Goal: Information Seeking & Learning: Find specific fact

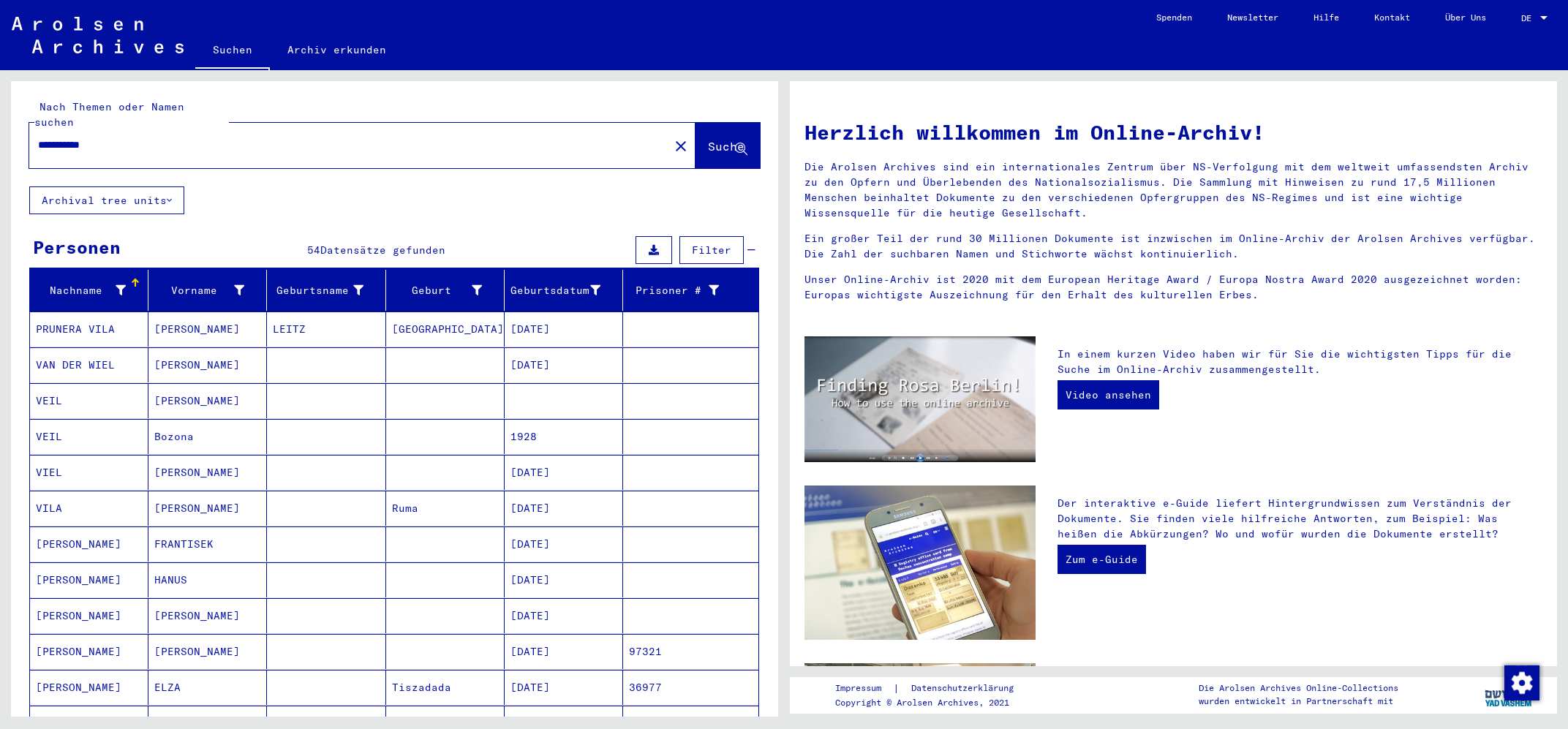
drag, startPoint x: 129, startPoint y: 133, endPoint x: 35, endPoint y: 120, distance: 94.9
click at [38, 138] on input "**********" at bounding box center [345, 145] width 613 height 15
click at [718, 139] on span "Suche" at bounding box center [726, 146] width 37 height 14
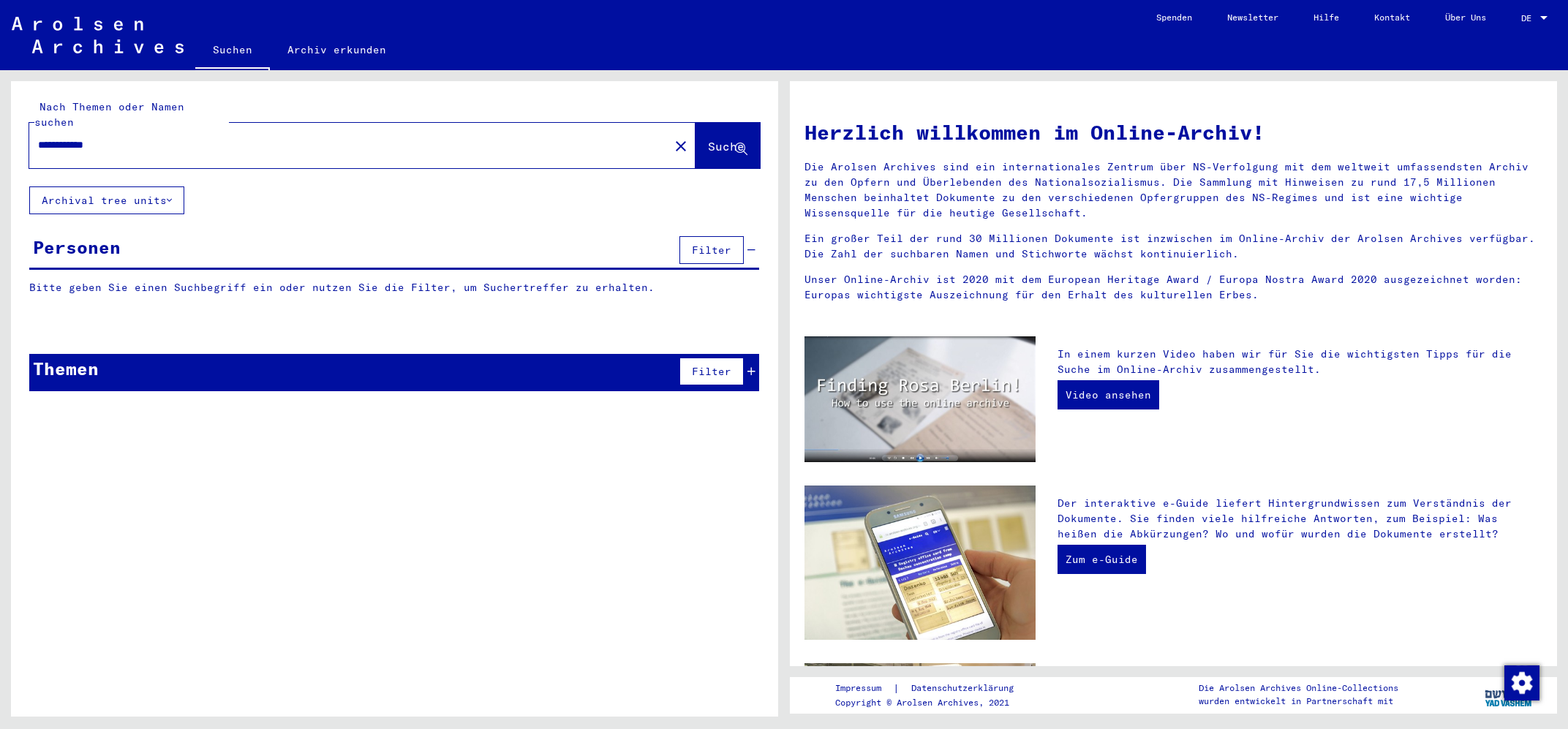
click at [84, 357] on div "Themen" at bounding box center [65, 368] width 65 height 26
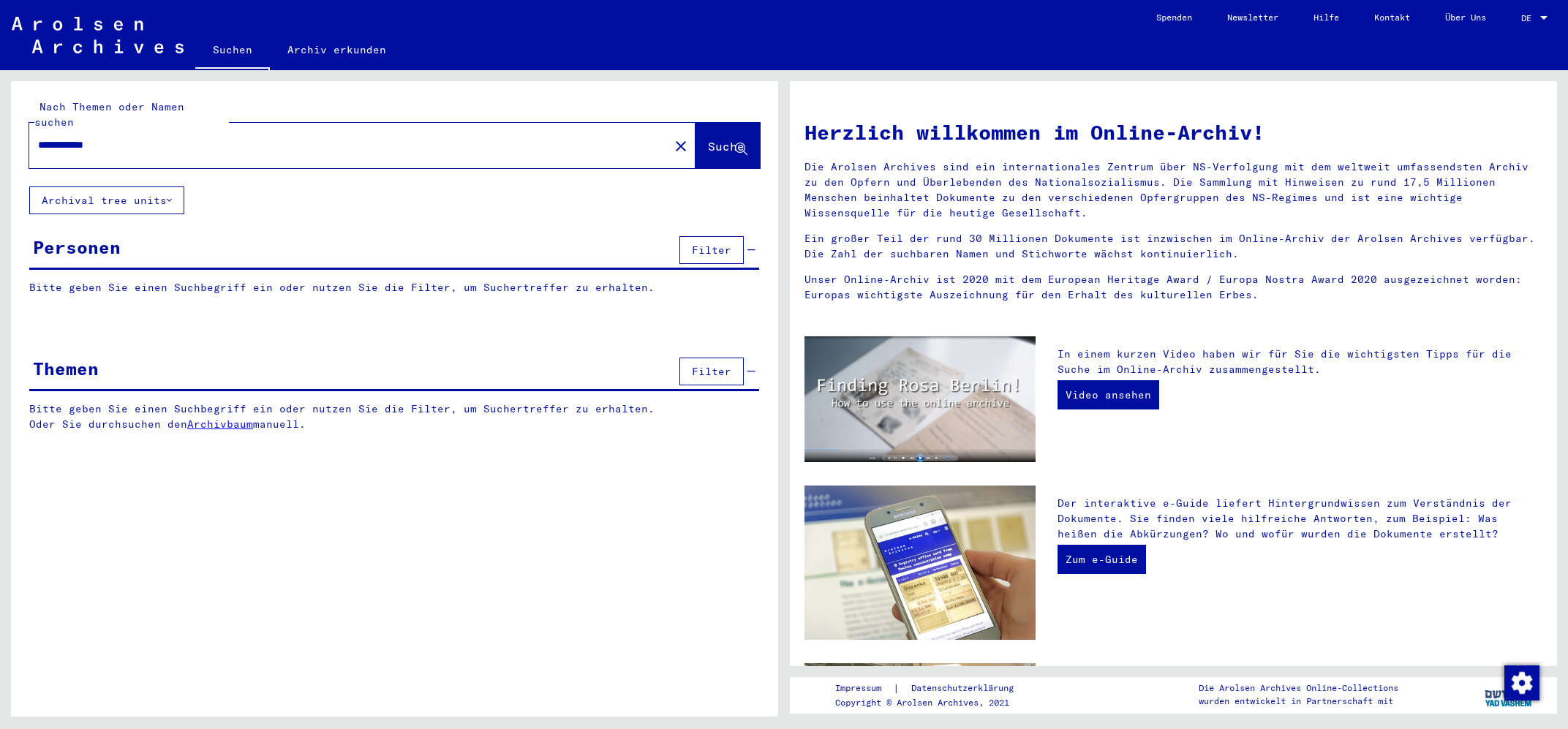
click at [120, 138] on input "**********" at bounding box center [345, 145] width 613 height 15
drag, startPoint x: 69, startPoint y: 132, endPoint x: 15, endPoint y: 128, distance: 54.1
click at [38, 138] on input "**********" at bounding box center [345, 145] width 613 height 15
type input "**********"
click at [720, 139] on span "Suche" at bounding box center [726, 146] width 37 height 14
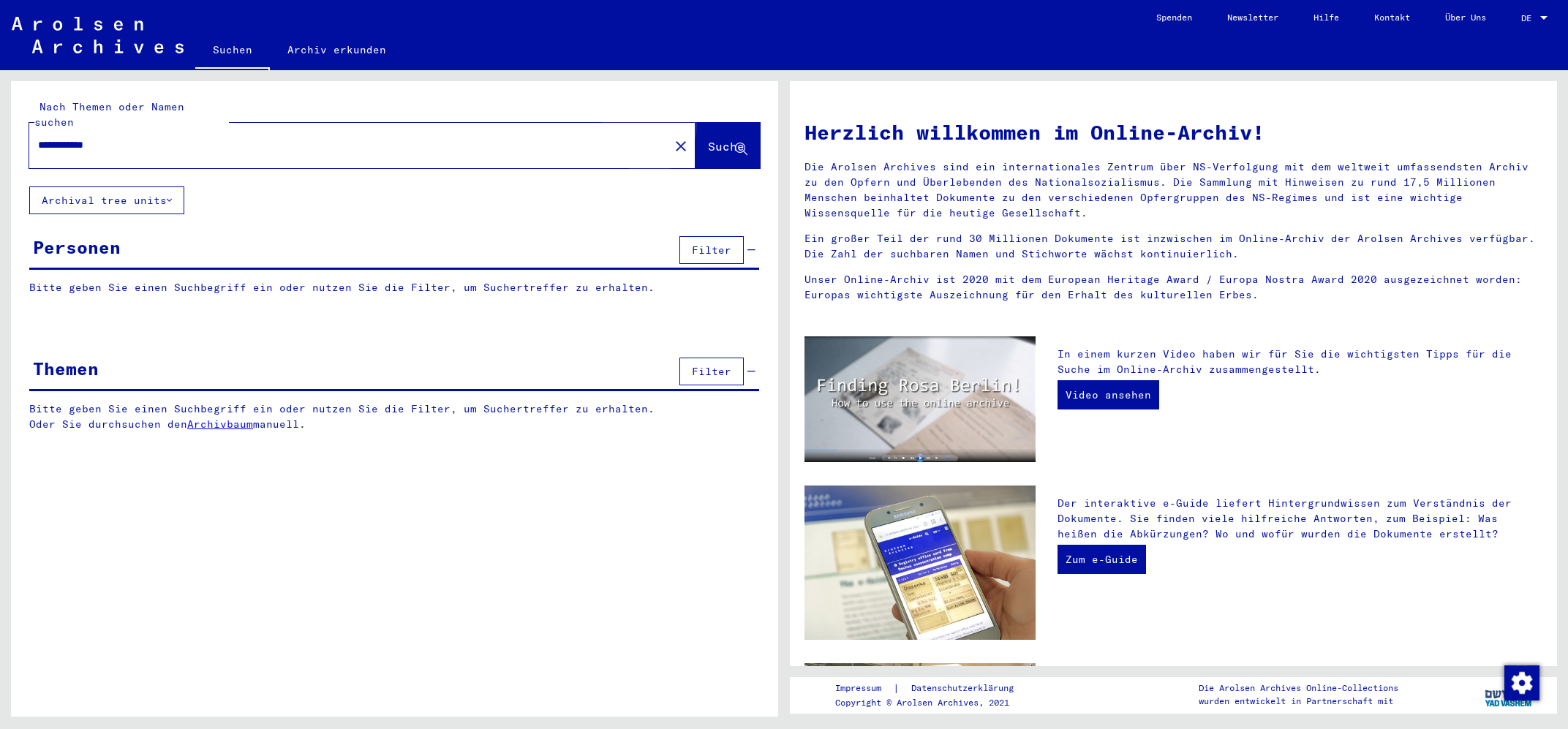
click at [708, 139] on span "Suche" at bounding box center [726, 146] width 37 height 14
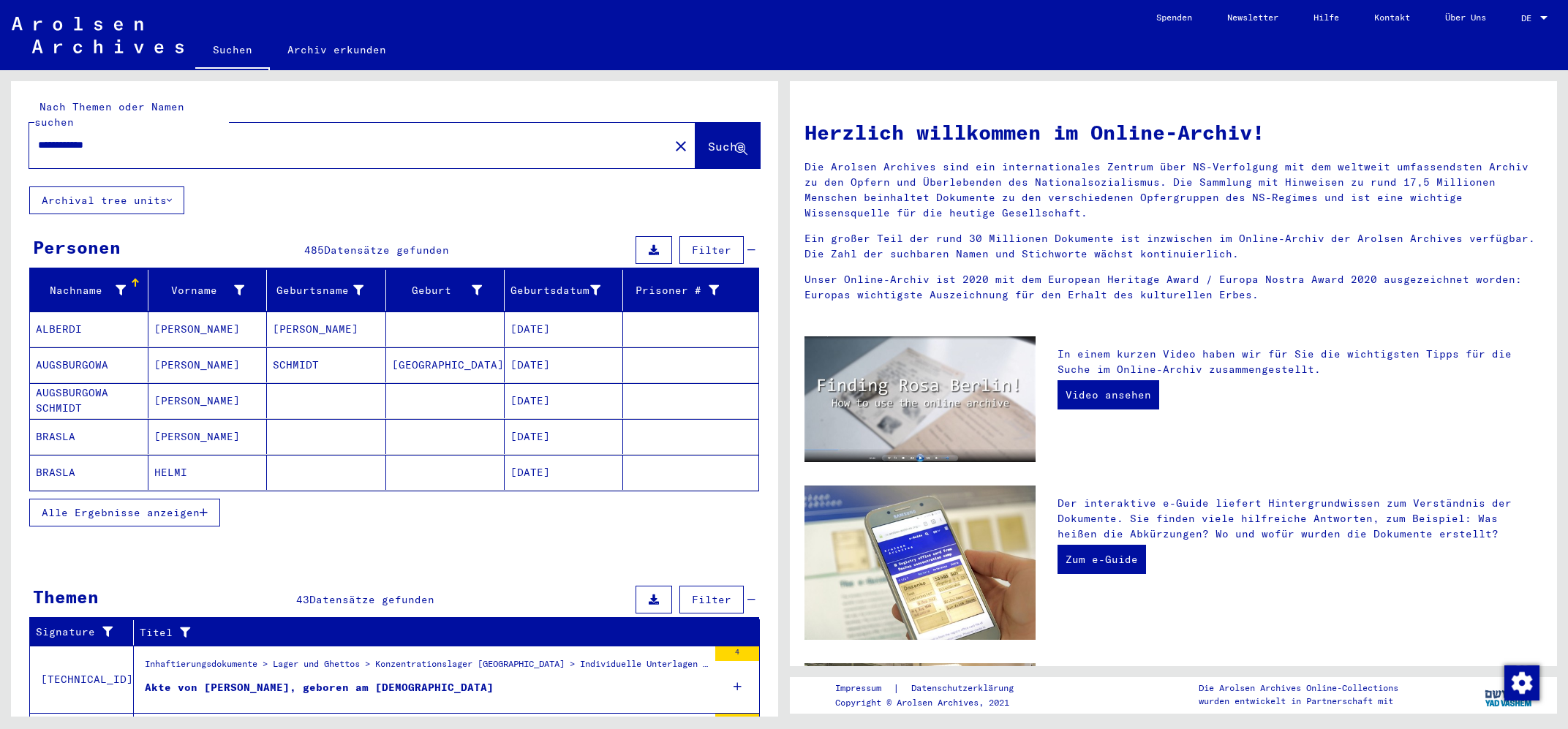
click at [85, 283] on div "Nachname" at bounding box center [81, 290] width 90 height 15
click at [241, 285] on icon at bounding box center [239, 290] width 11 height 11
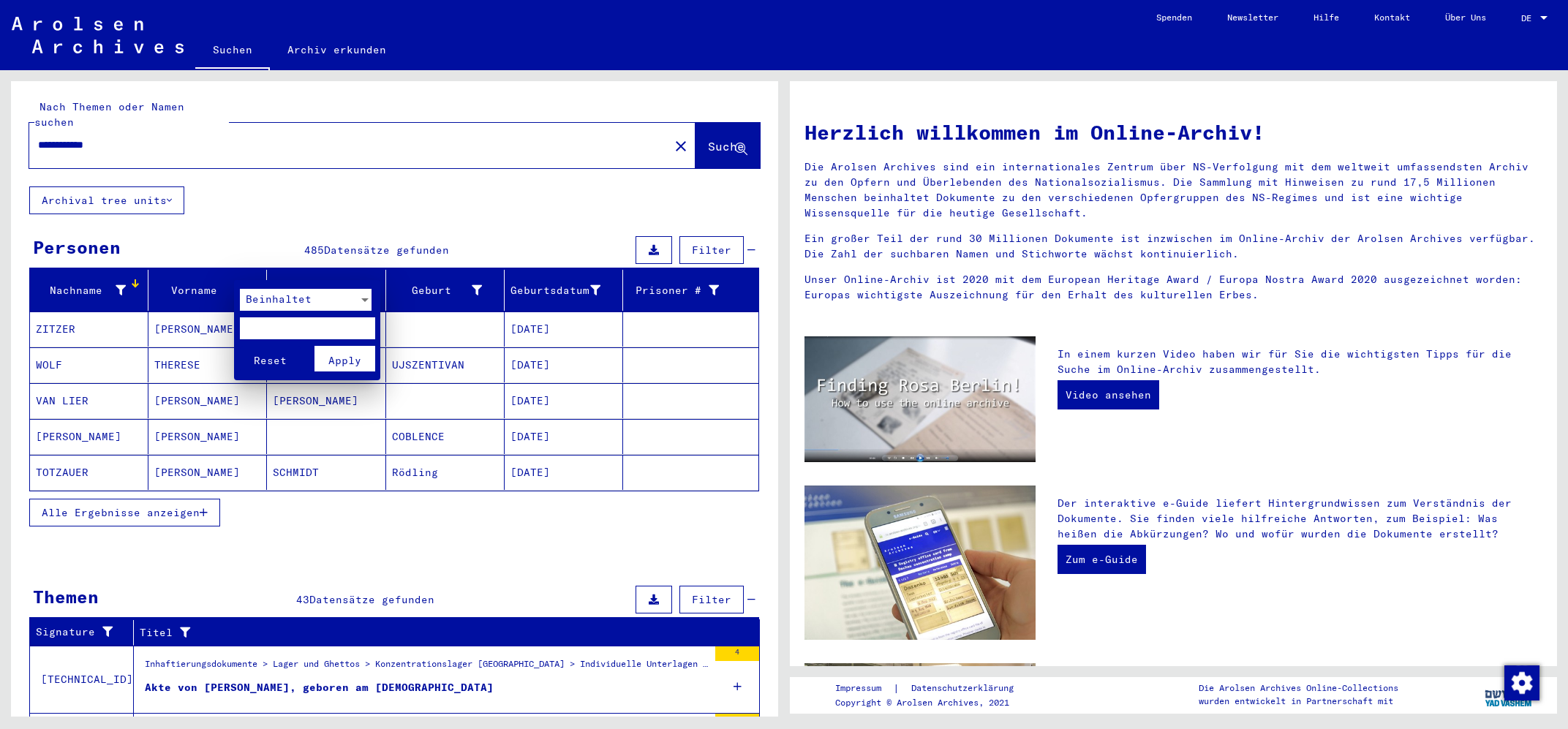
click at [288, 322] on input "text" at bounding box center [308, 328] width 135 height 22
type input "****"
click at [346, 354] on span "Apply" at bounding box center [345, 360] width 33 height 13
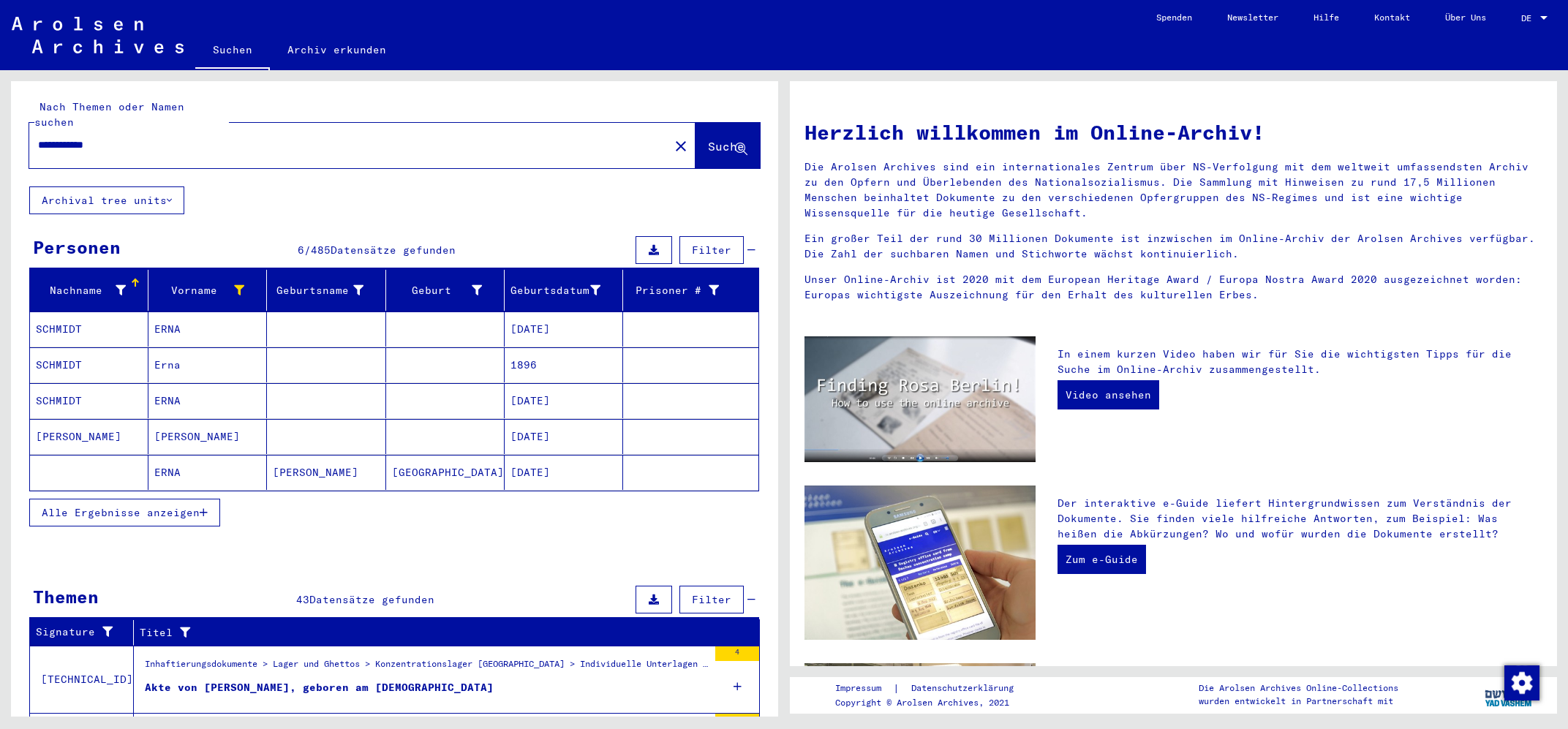
click at [170, 457] on mat-cell "ERNA" at bounding box center [207, 472] width 118 height 35
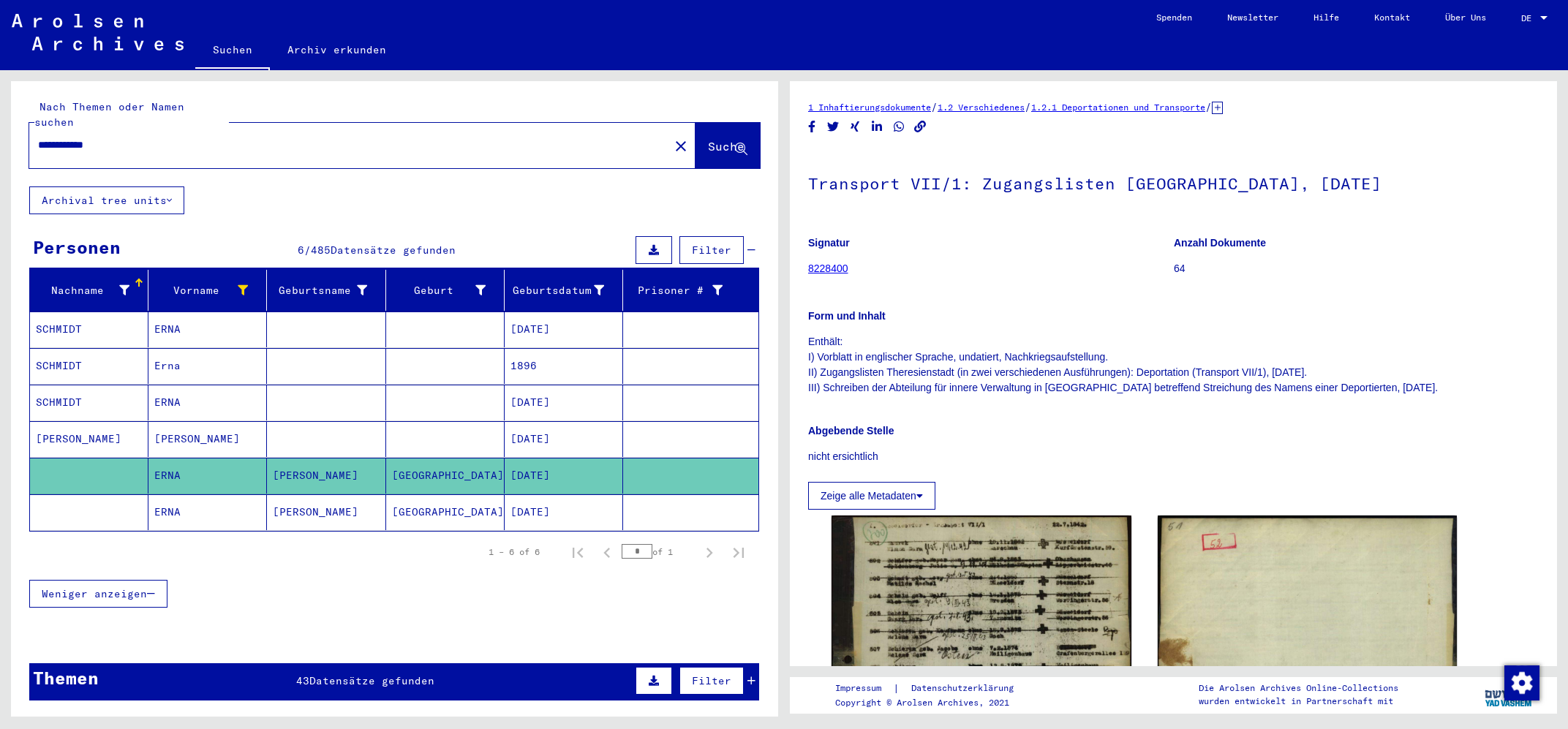
click at [172, 502] on mat-cell "ERNA" at bounding box center [207, 512] width 118 height 36
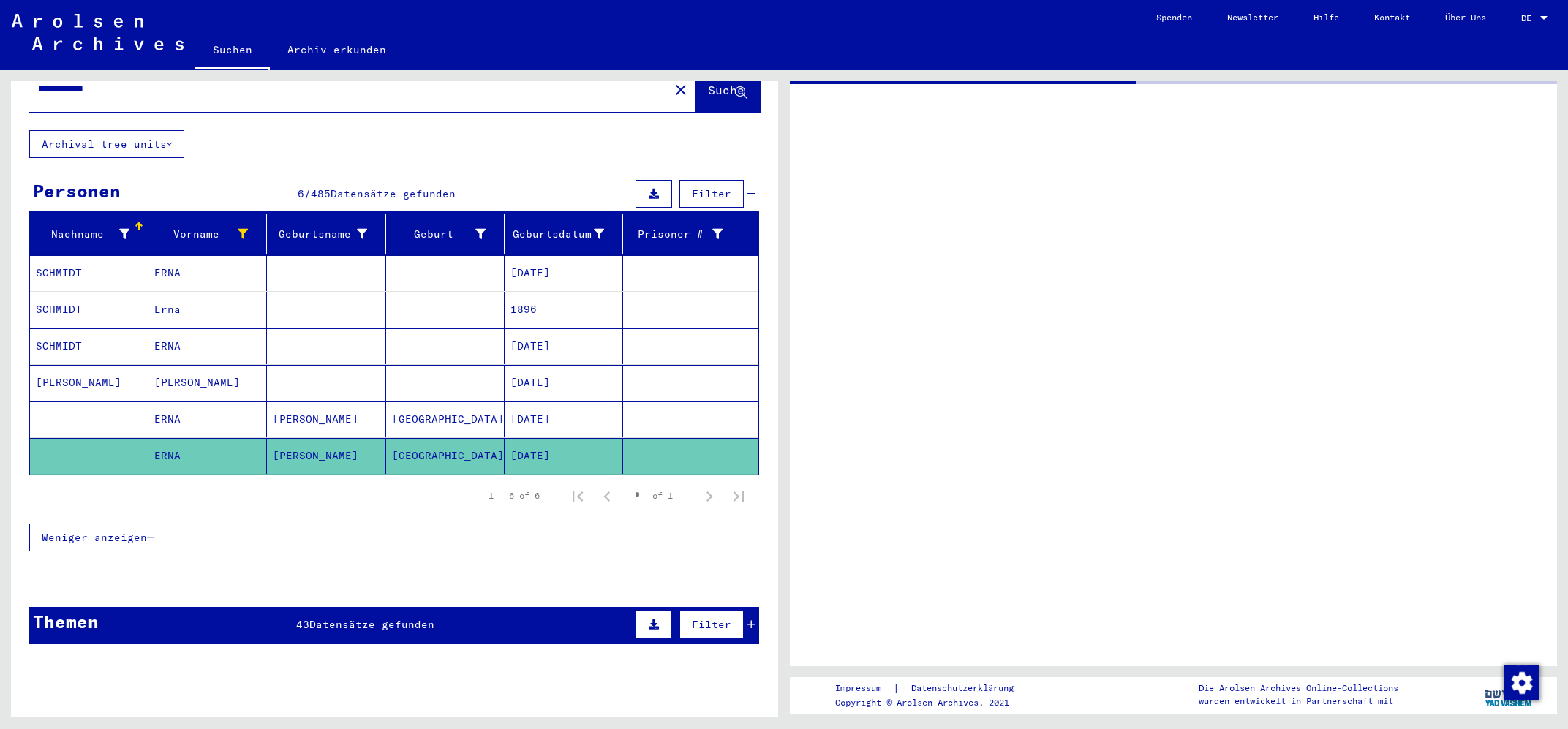
scroll to position [78, 0]
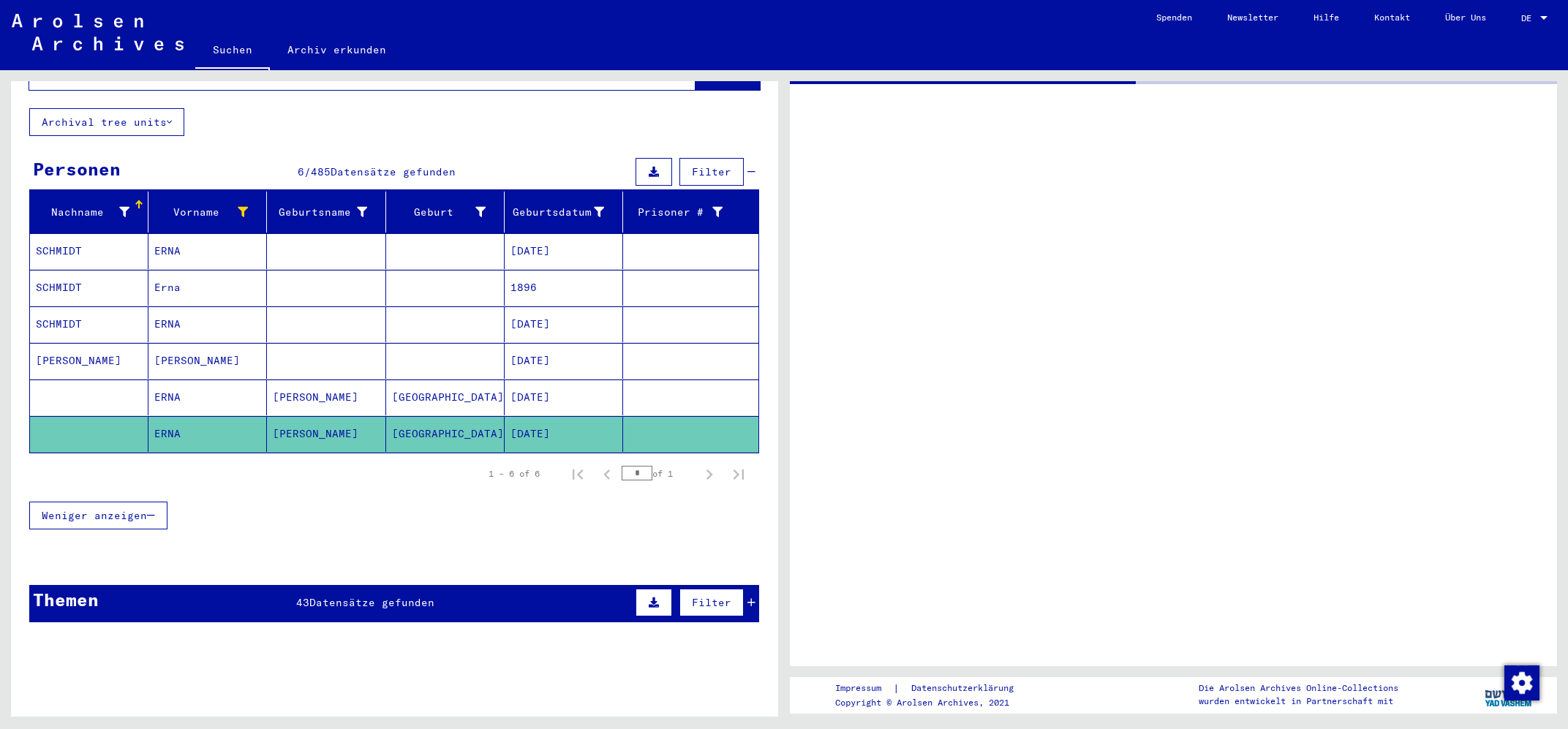
click at [169, 419] on mat-cell "ERNA" at bounding box center [207, 434] width 118 height 36
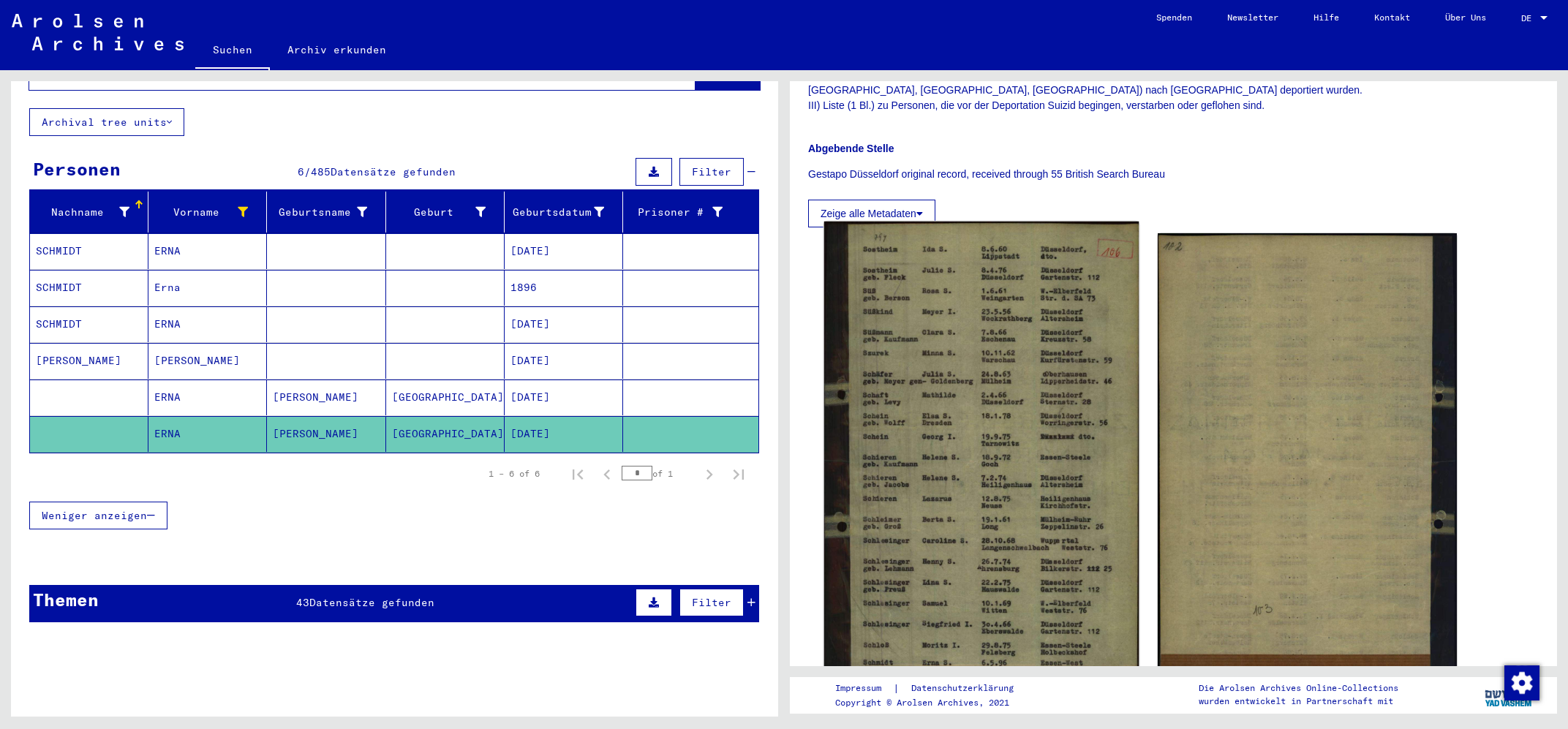
scroll to position [548, 0]
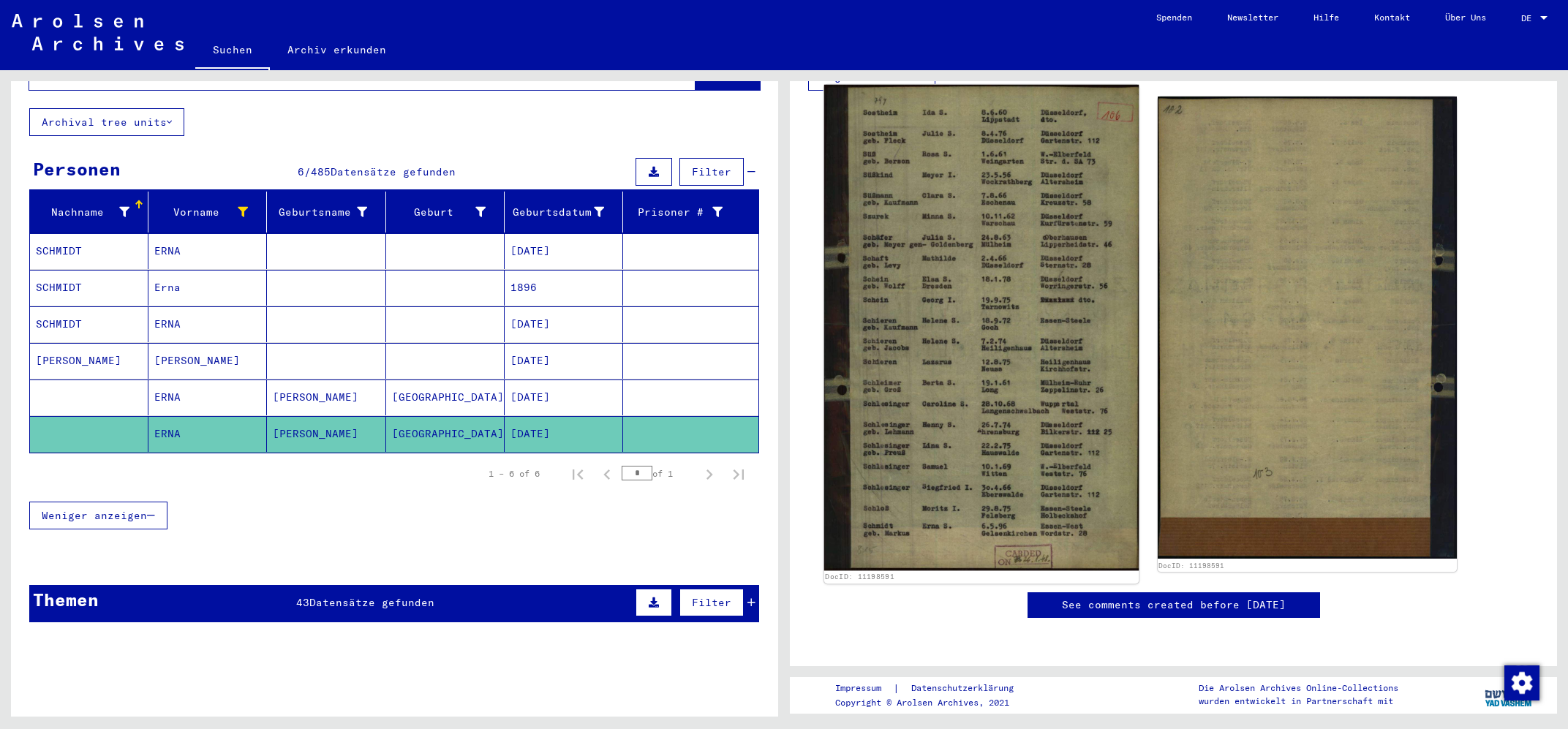
click at [969, 363] on img at bounding box center [982, 328] width 315 height 486
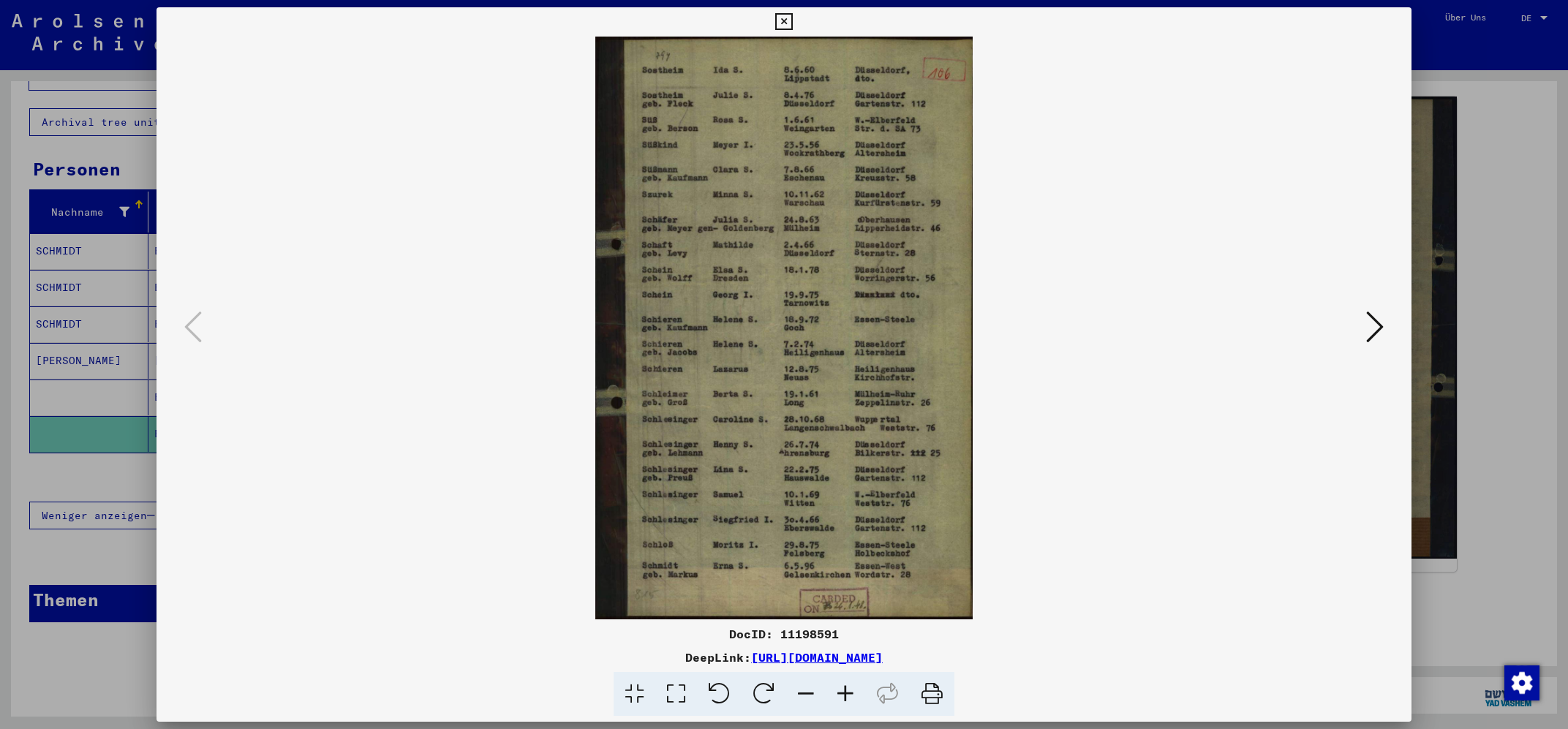
click at [848, 691] on icon at bounding box center [845, 694] width 39 height 44
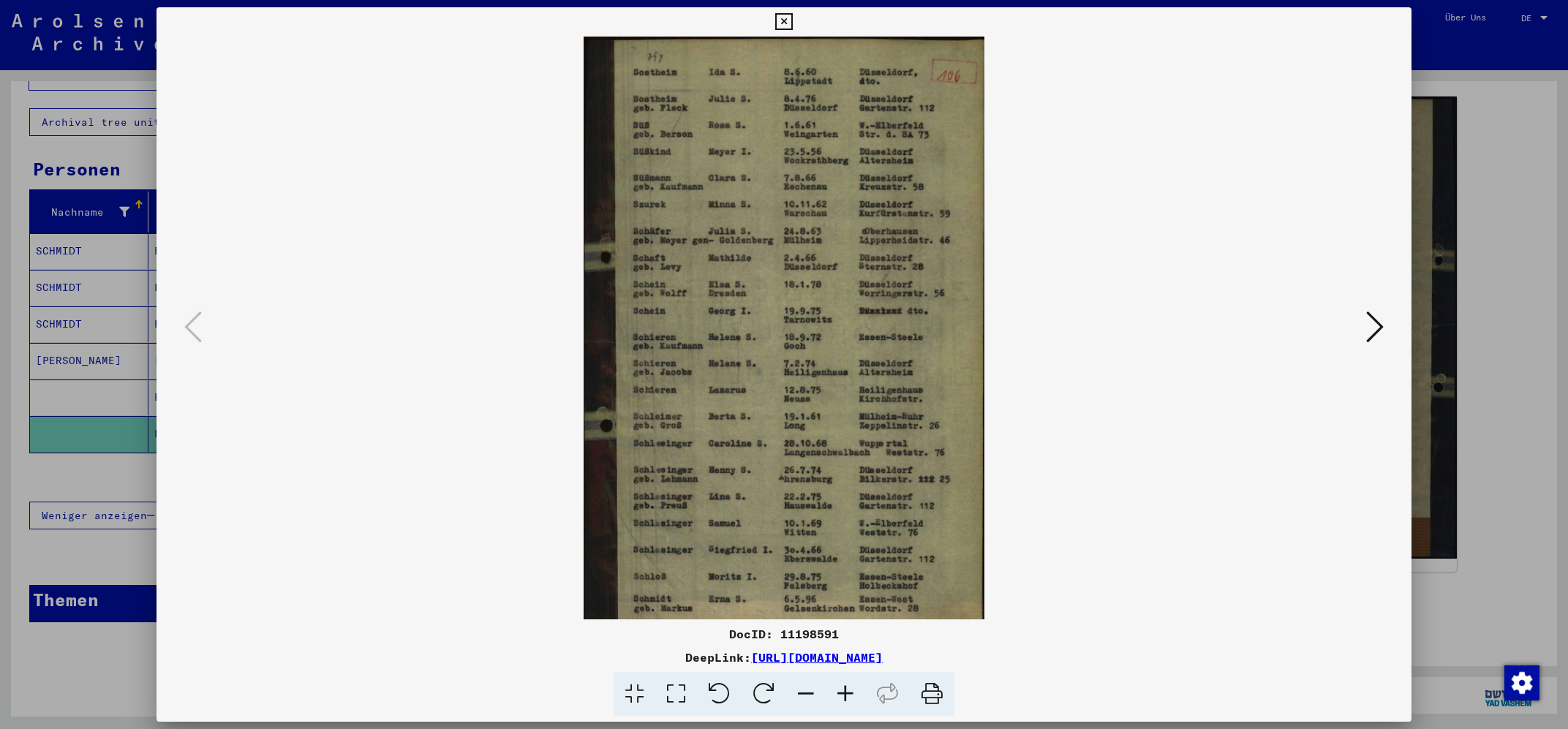
click at [848, 691] on icon at bounding box center [845, 694] width 39 height 44
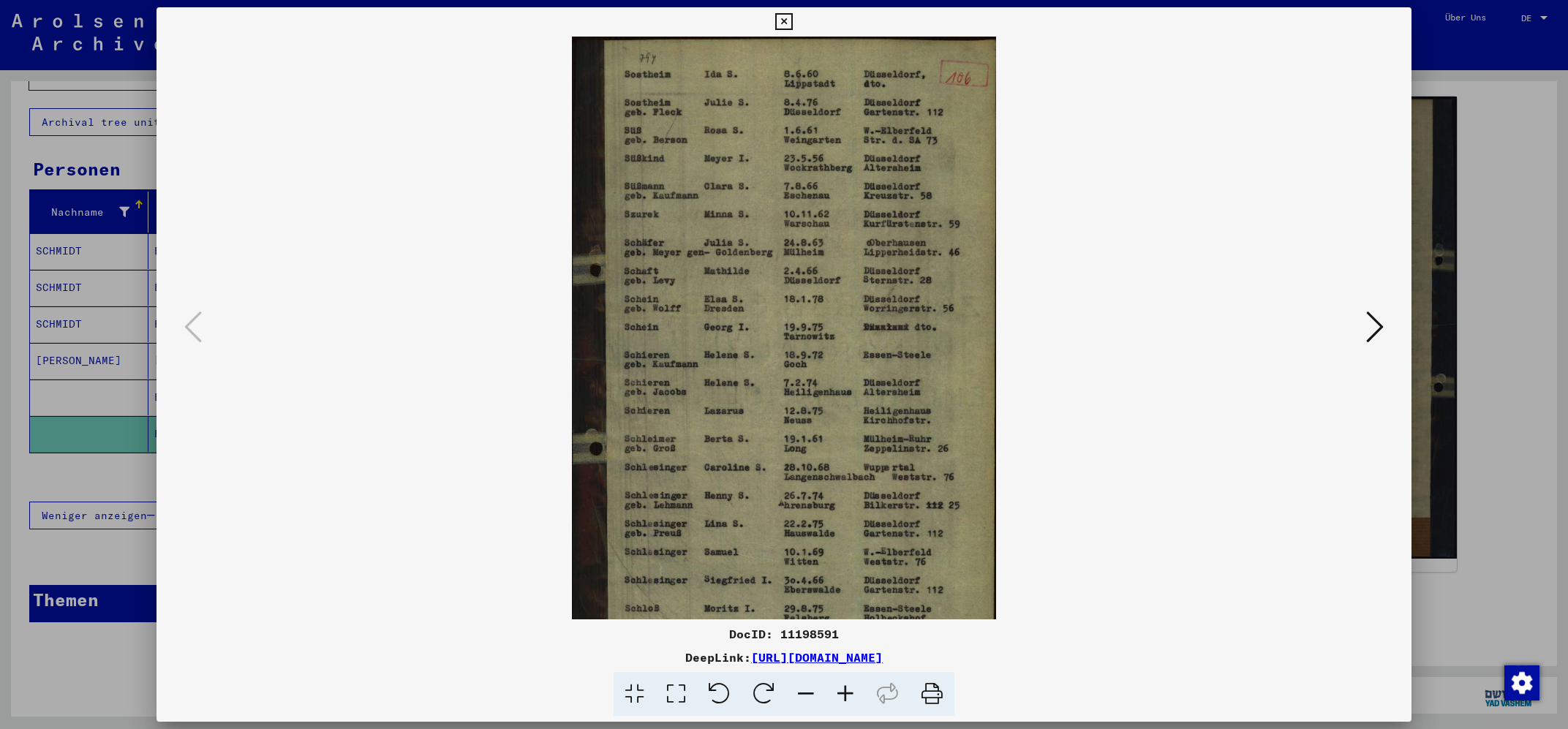
click at [848, 691] on icon at bounding box center [845, 694] width 39 height 44
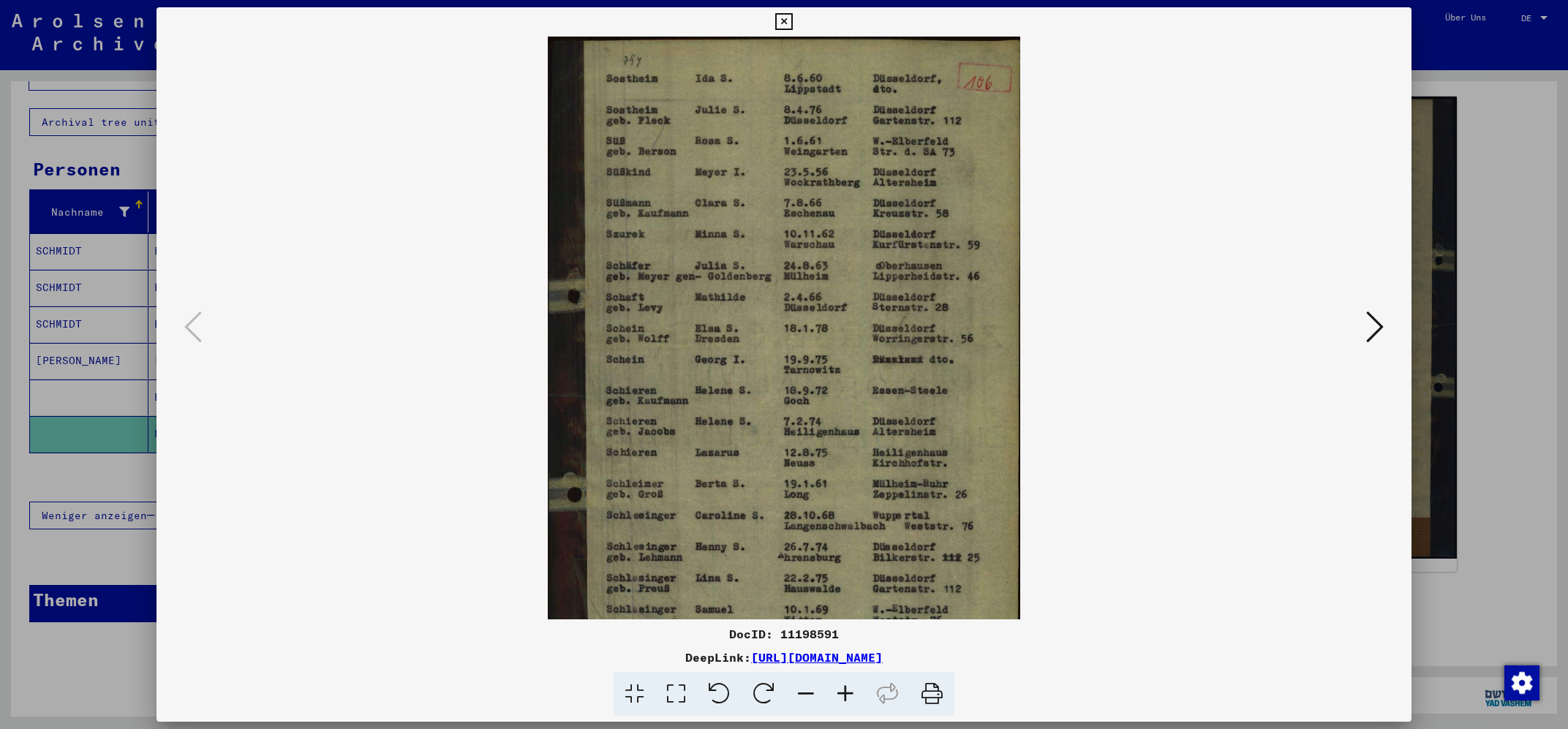
click at [848, 691] on icon at bounding box center [845, 694] width 39 height 44
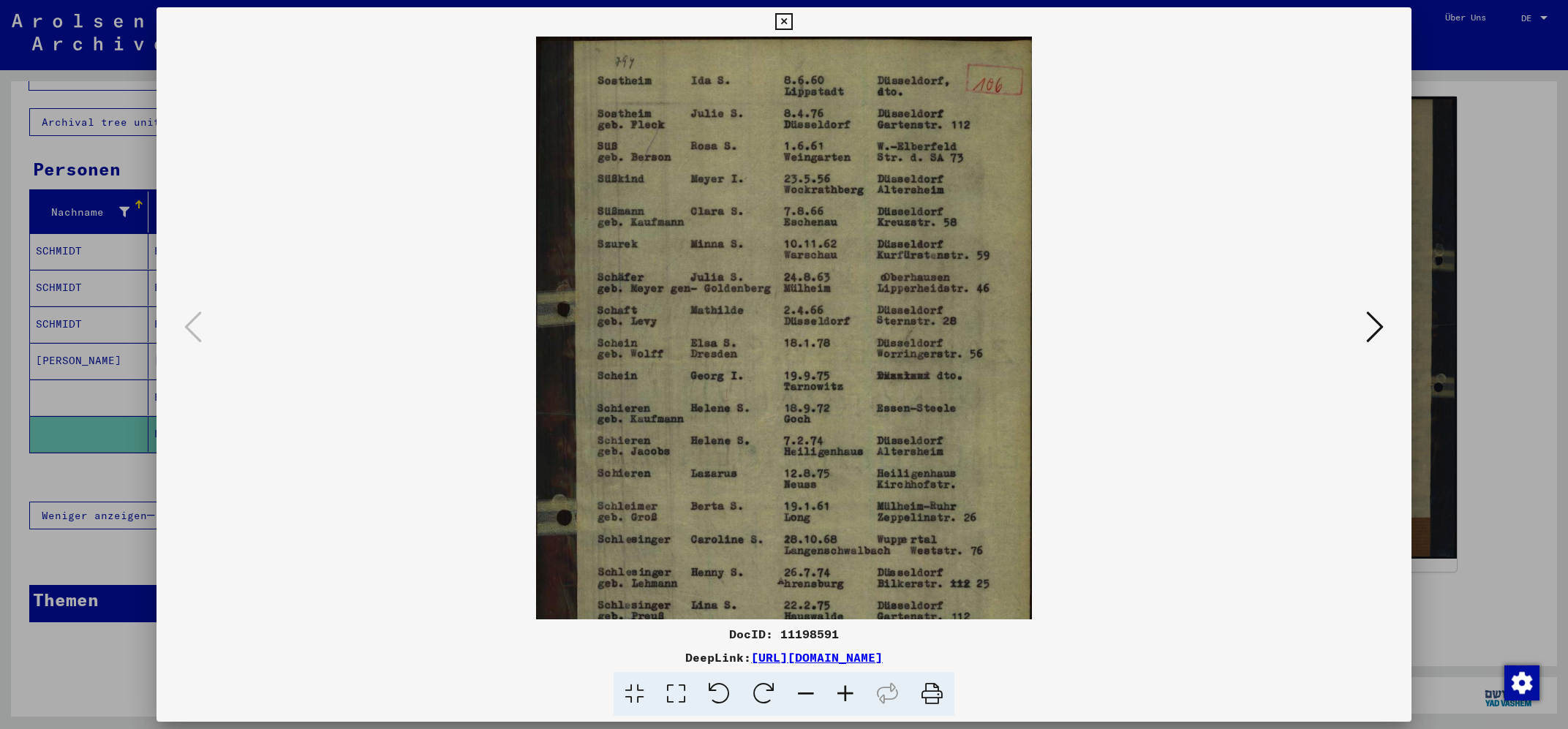
click at [848, 691] on icon at bounding box center [845, 694] width 39 height 44
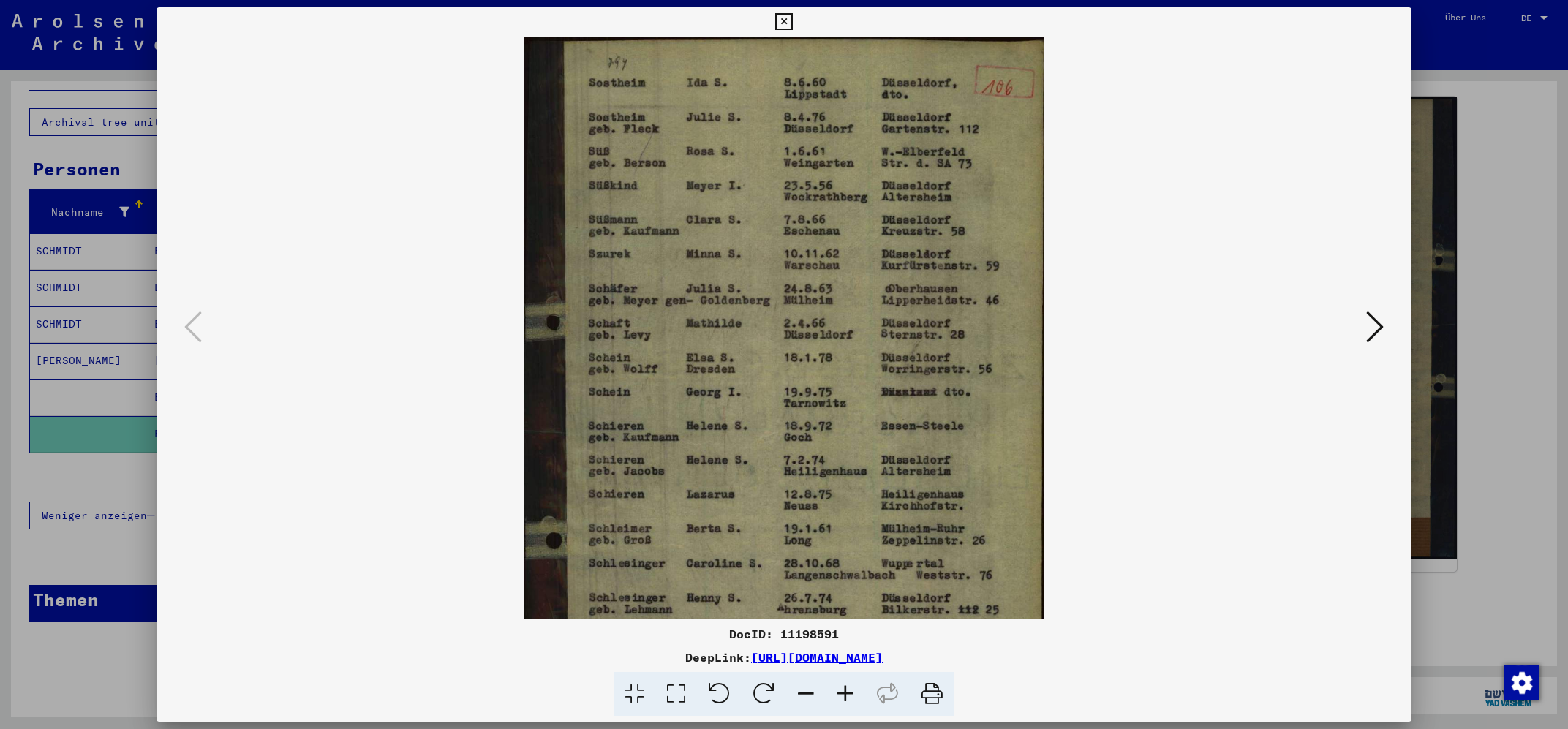
click at [848, 691] on icon at bounding box center [845, 694] width 39 height 44
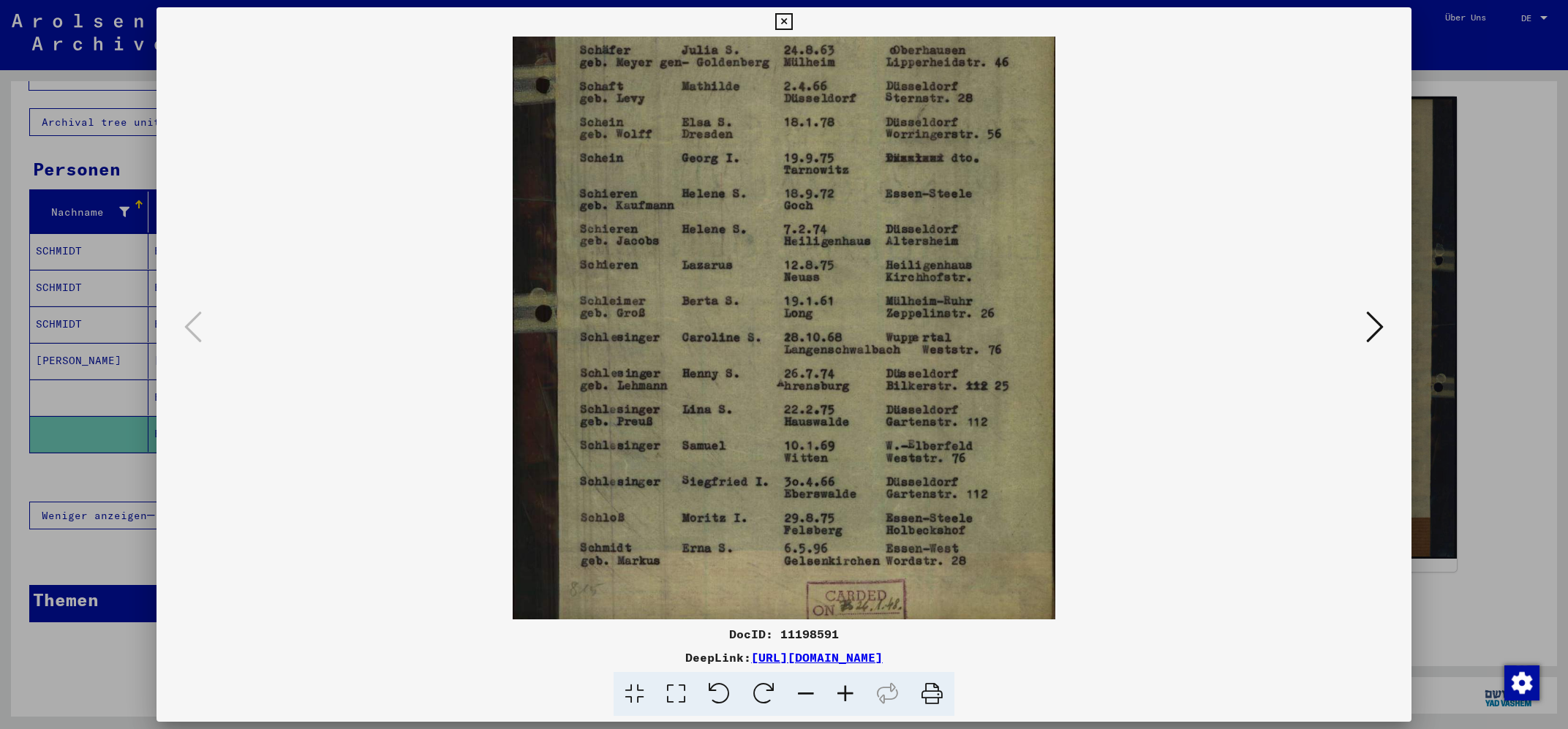
scroll to position [256, 0]
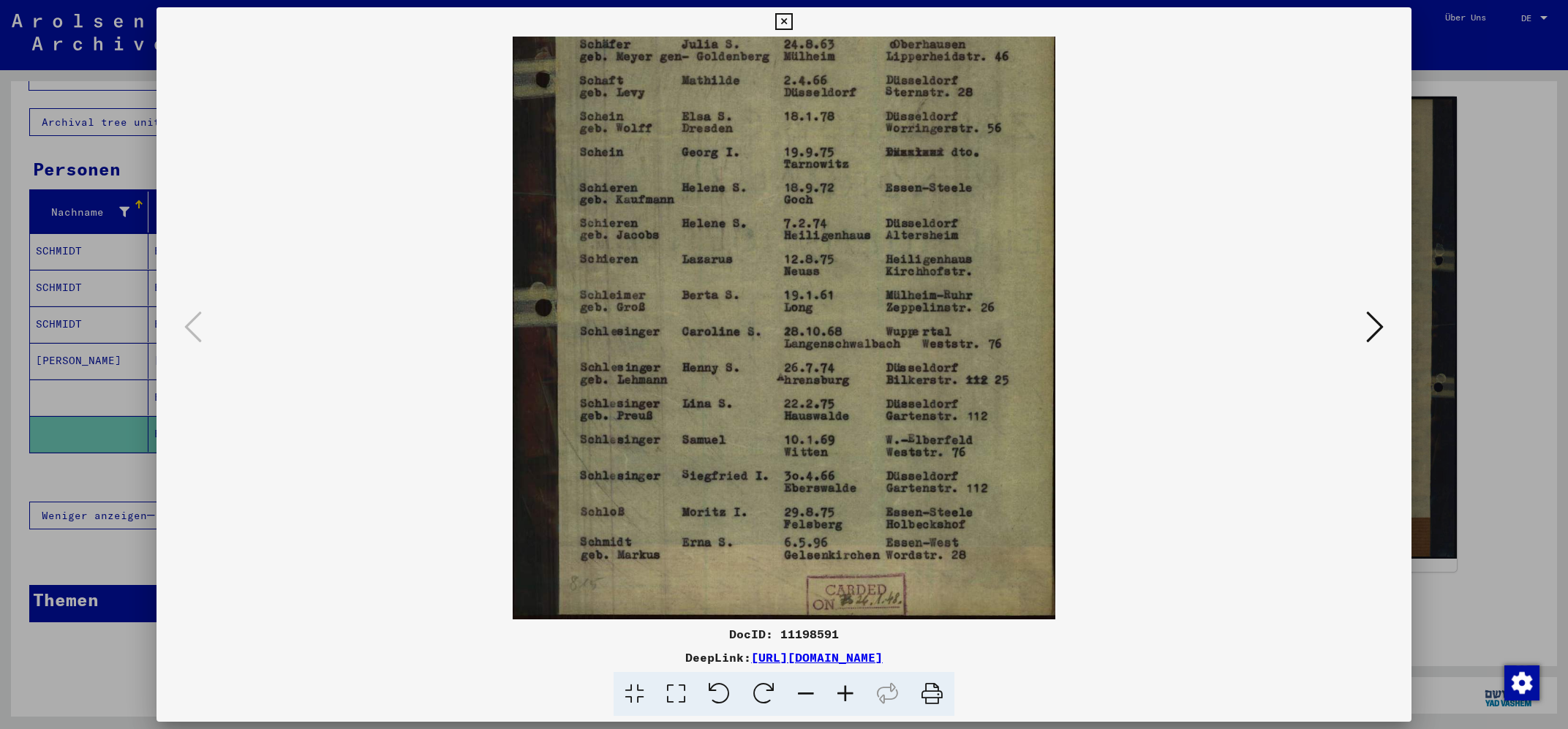
drag, startPoint x: 834, startPoint y: 557, endPoint x: 805, endPoint y: 277, distance: 281.5
click at [805, 277] on img at bounding box center [784, 199] width 543 height 839
click at [109, 543] on div at bounding box center [784, 364] width 1568 height 729
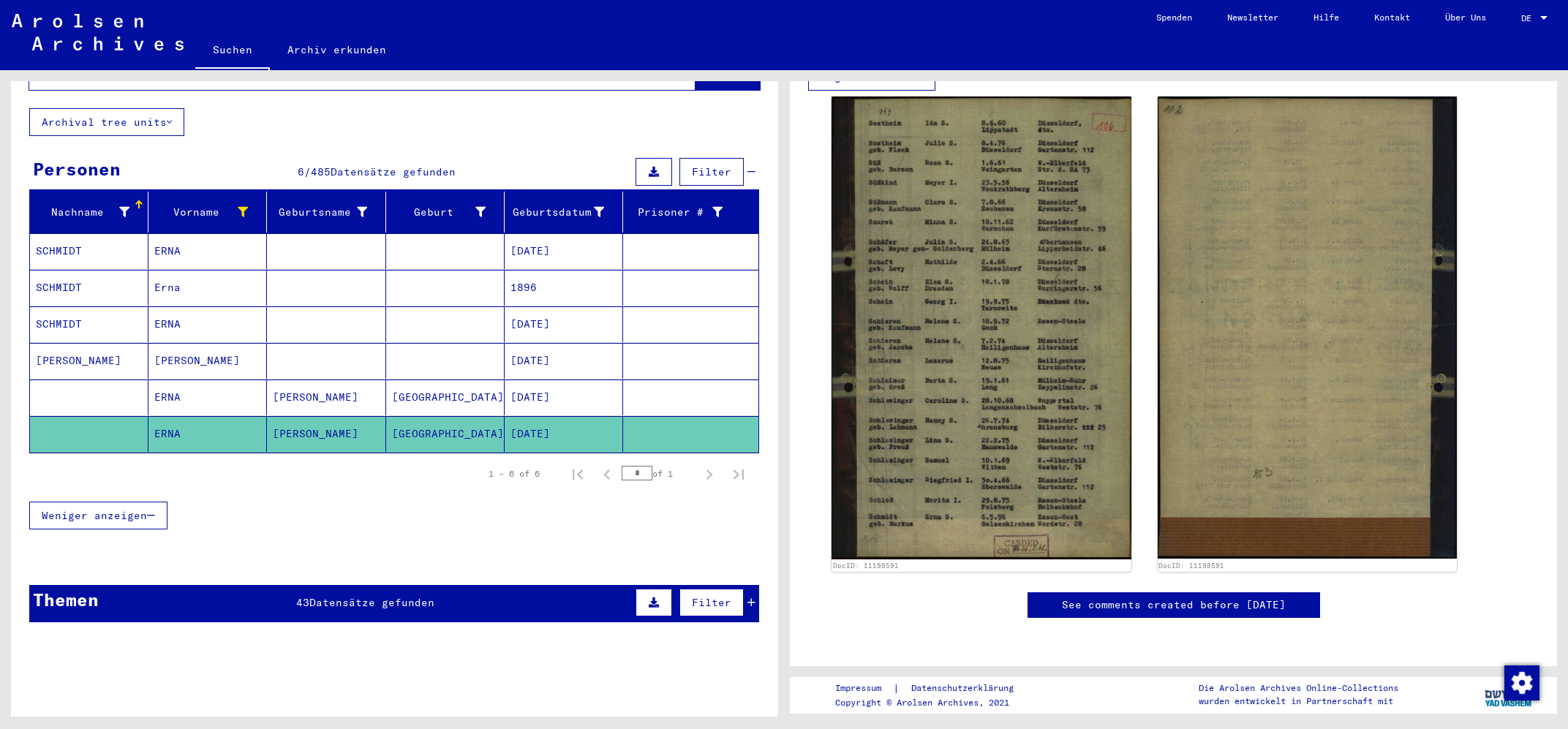
click at [173, 379] on mat-cell "ERNA" at bounding box center [207, 397] width 118 height 36
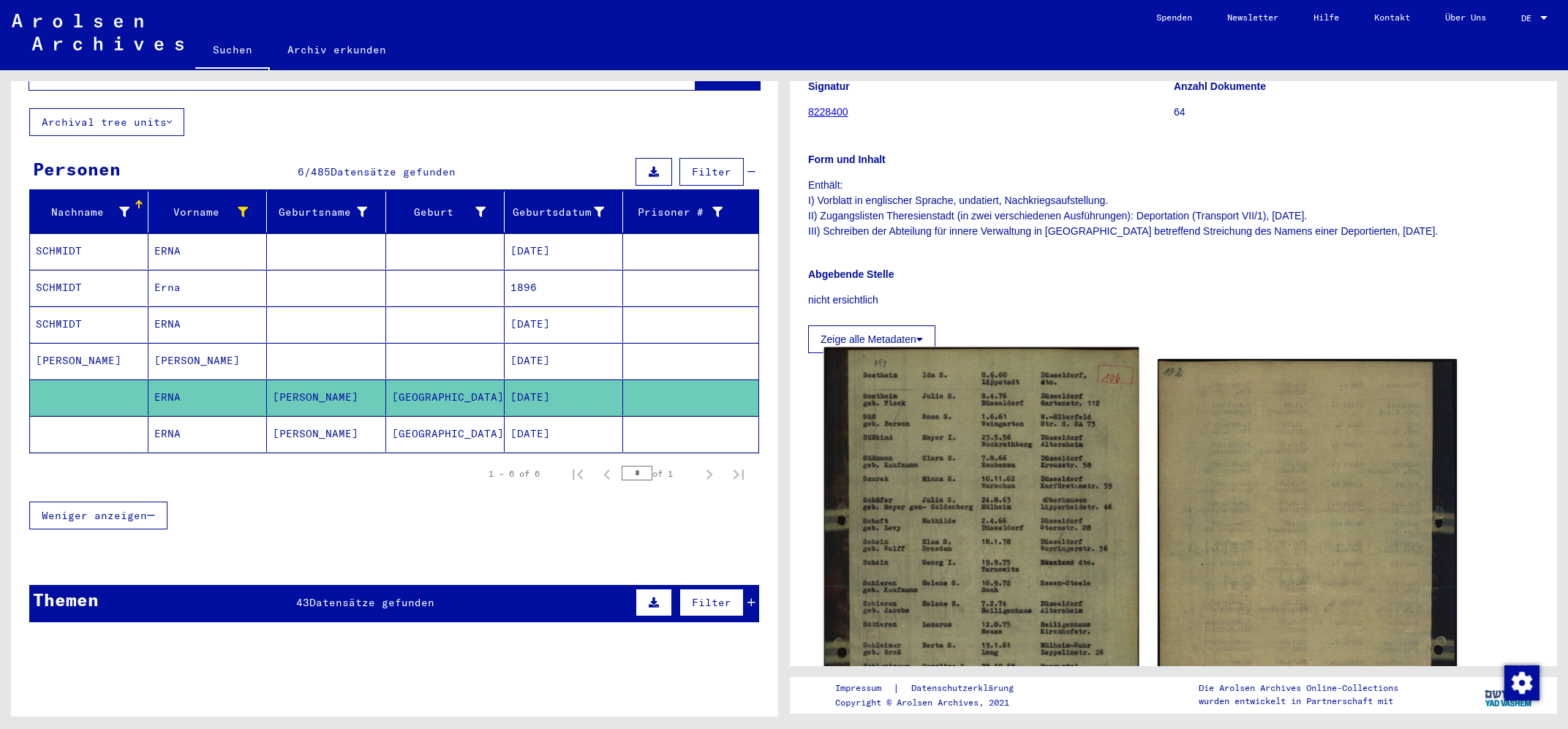
scroll to position [392, 0]
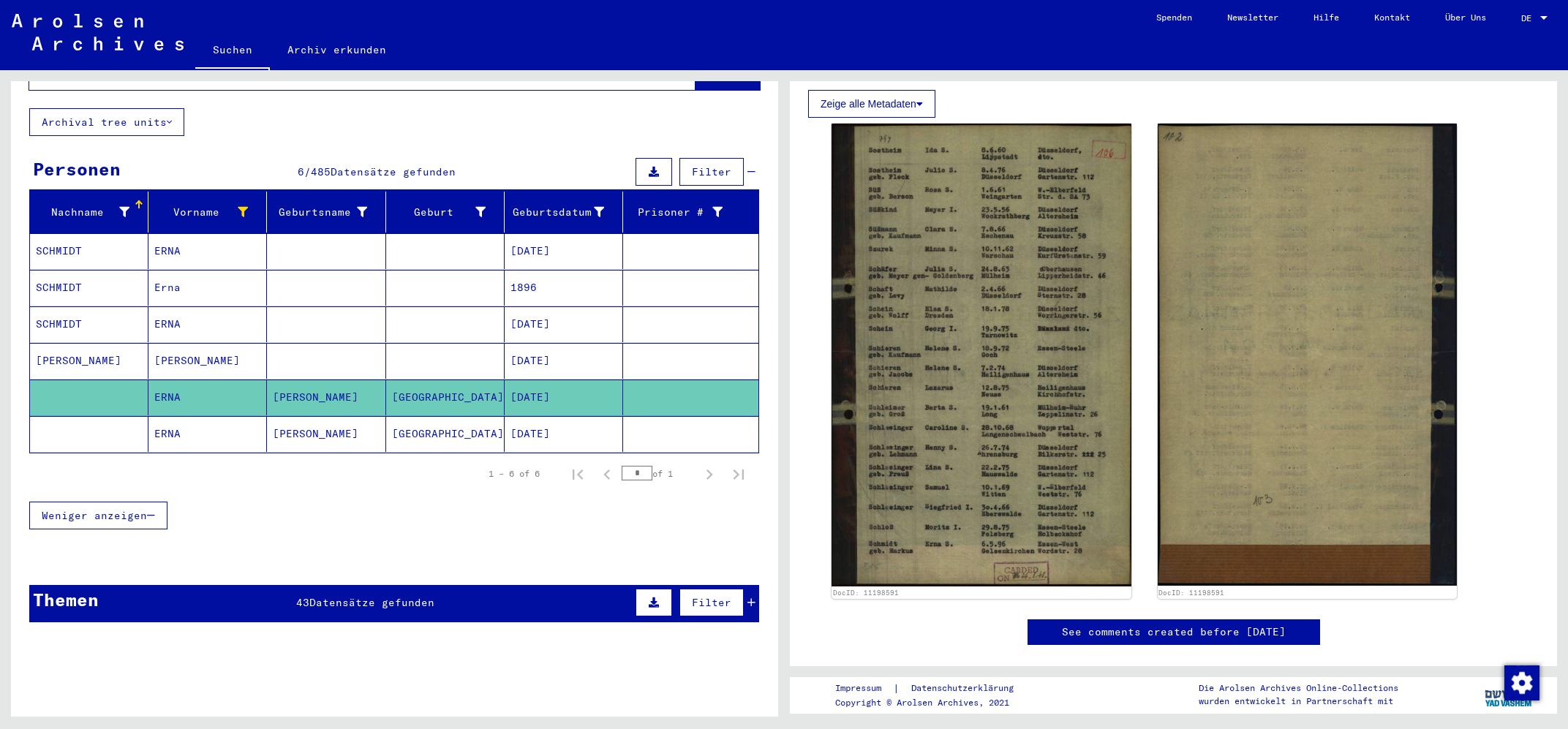
click at [65, 309] on mat-cell "SCHMIDT" at bounding box center [89, 324] width 118 height 36
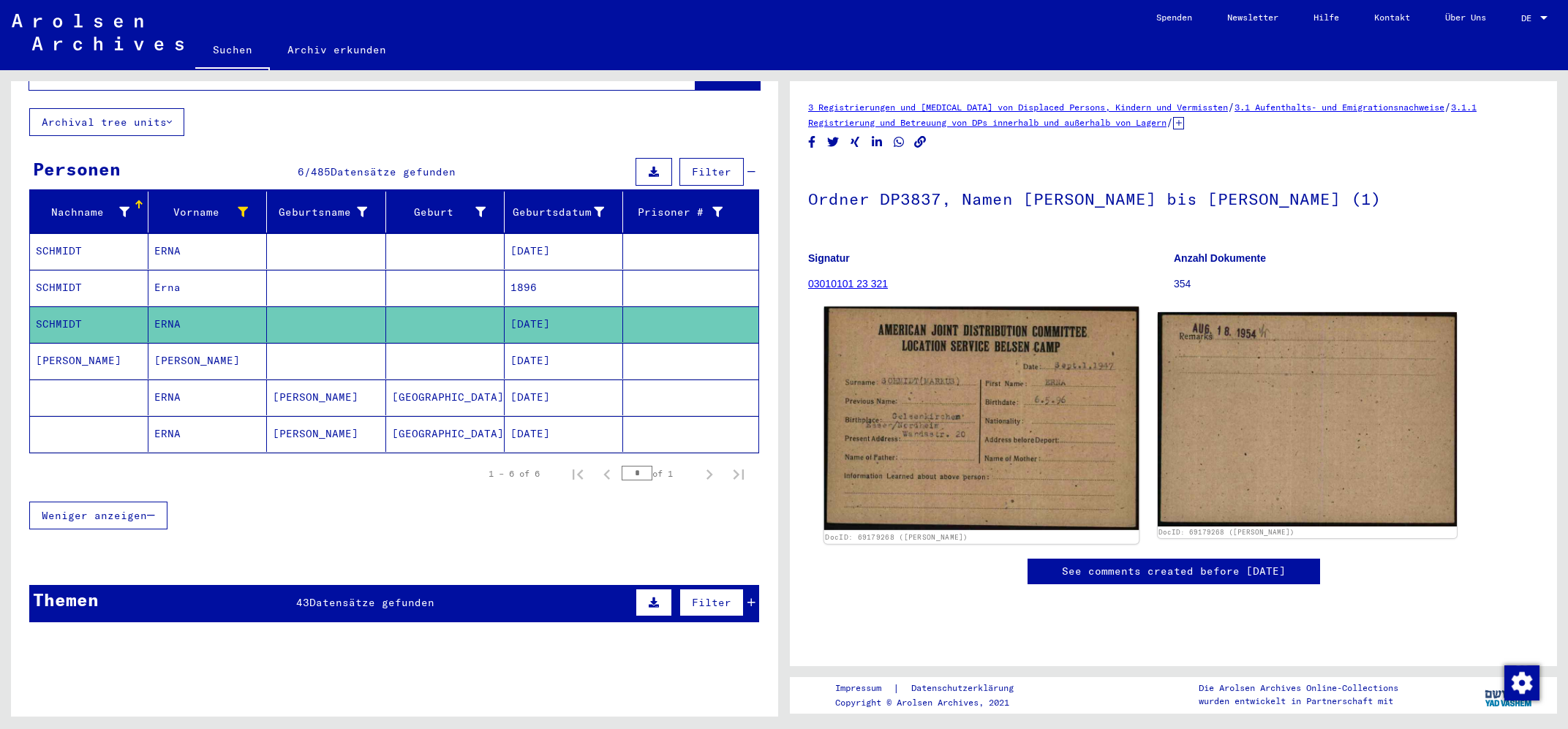
click at [1031, 487] on img at bounding box center [982, 418] width 315 height 223
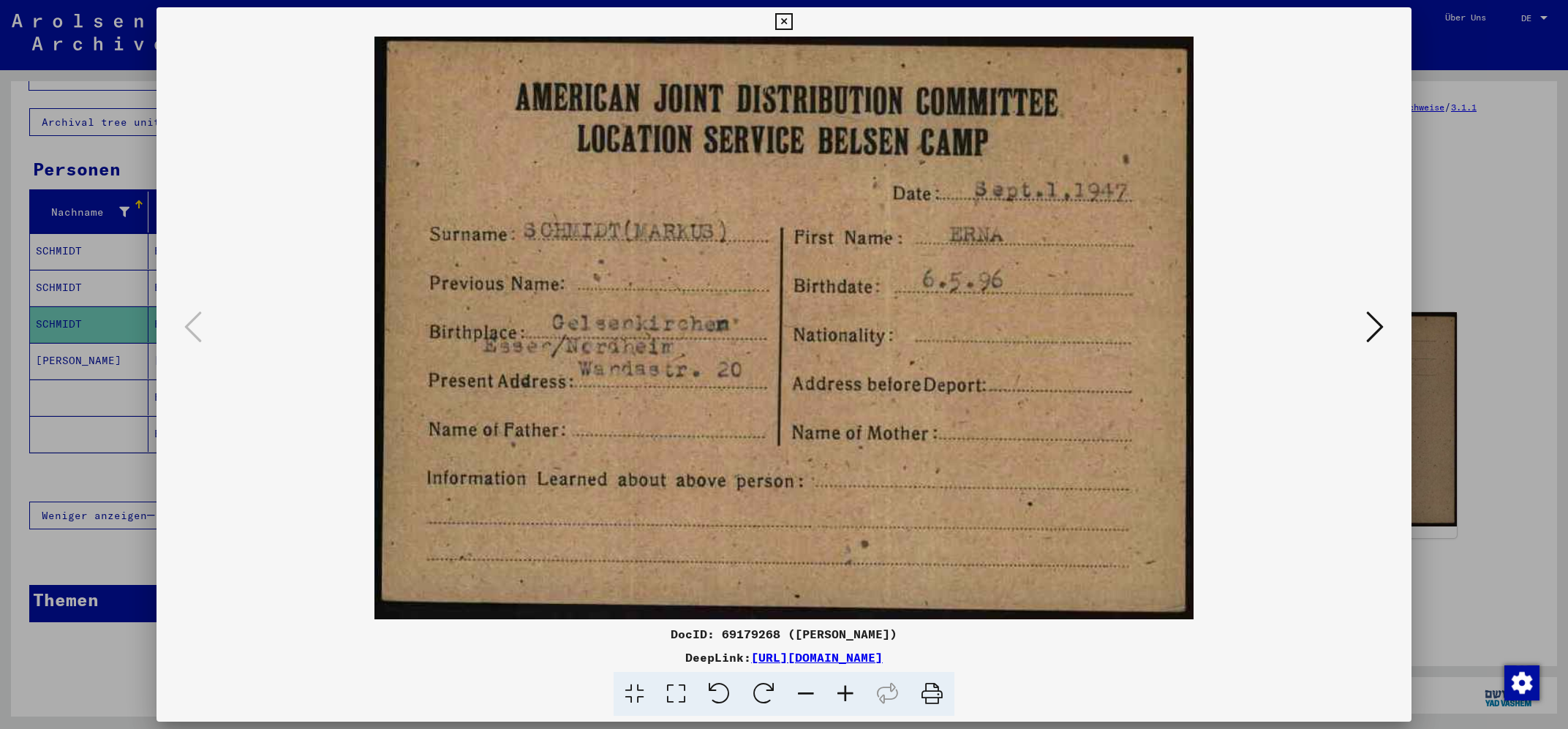
drag, startPoint x: 599, startPoint y: 658, endPoint x: 1081, endPoint y: 648, distance: 482.1
click at [1081, 648] on div "DocID: 69179268 ([PERSON_NAME]) DeepLink: [URL][DOMAIN_NAME]" at bounding box center [784, 670] width 1254 height 91
copy div "[URL][DOMAIN_NAME]"
click at [709, 493] on img at bounding box center [784, 328] width 1155 height 582
click at [904, 433] on img at bounding box center [784, 328] width 1155 height 582
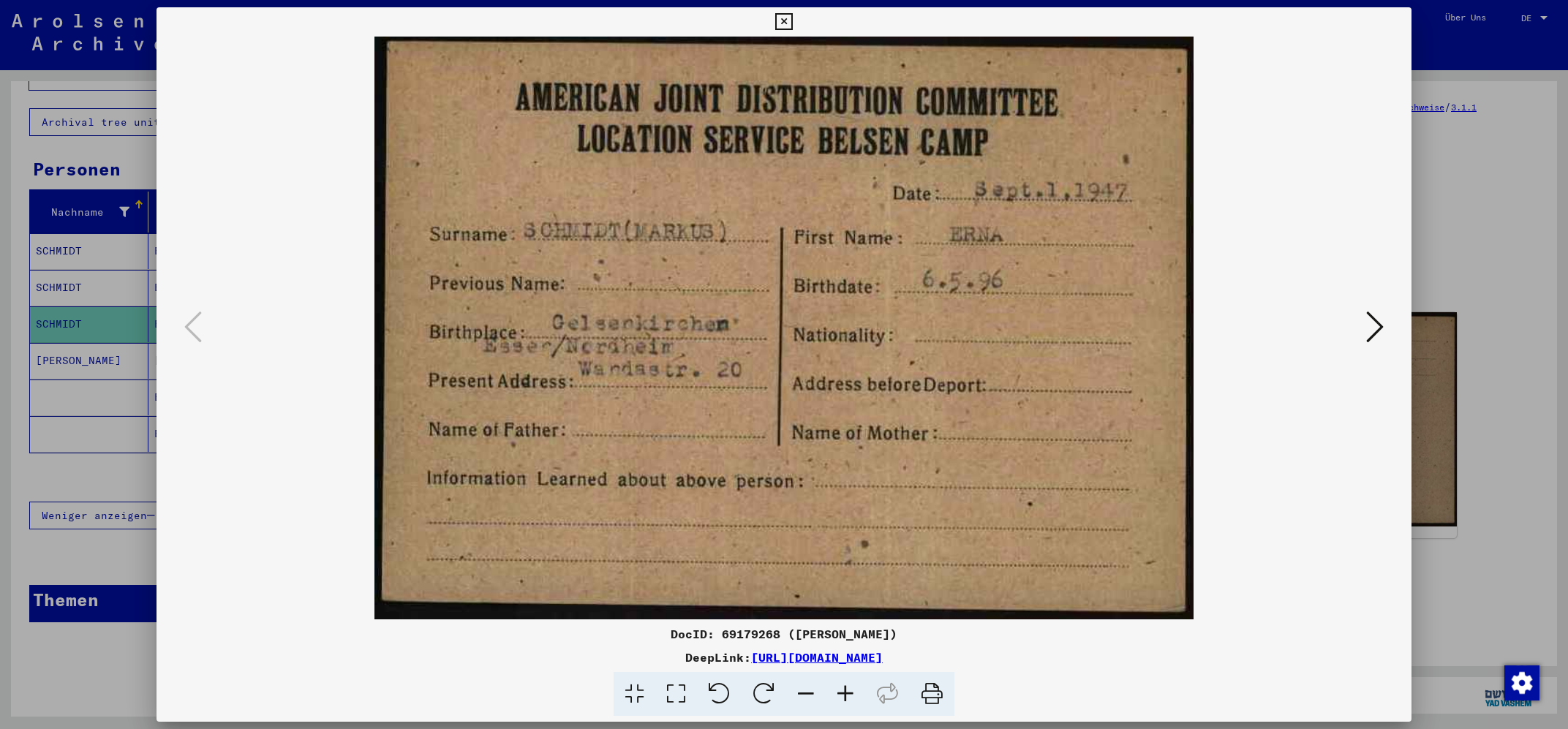
click at [1210, 179] on img at bounding box center [784, 328] width 1155 height 582
click at [50, 307] on div at bounding box center [784, 364] width 1568 height 729
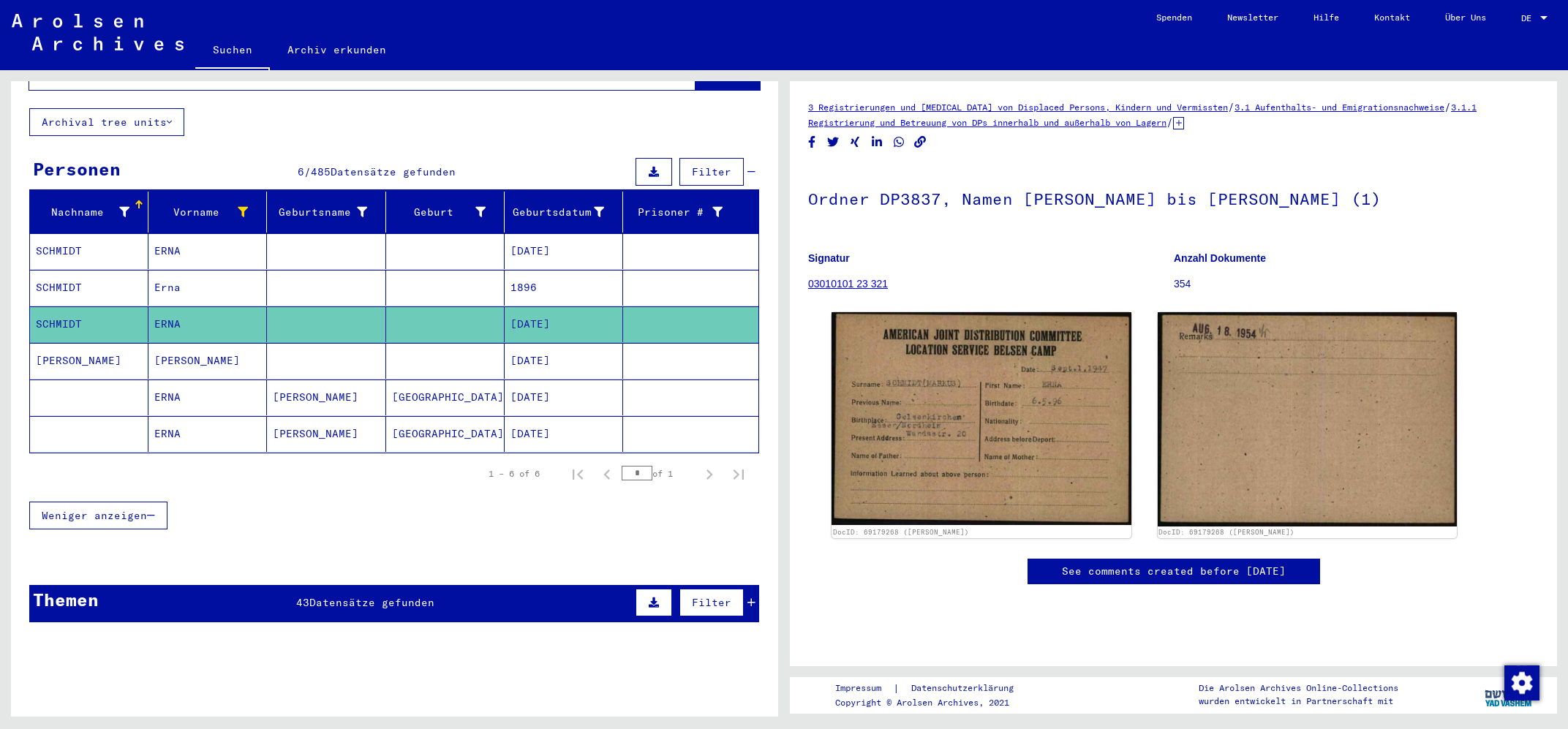
click at [64, 270] on mat-cell "SCHMIDT" at bounding box center [89, 288] width 118 height 36
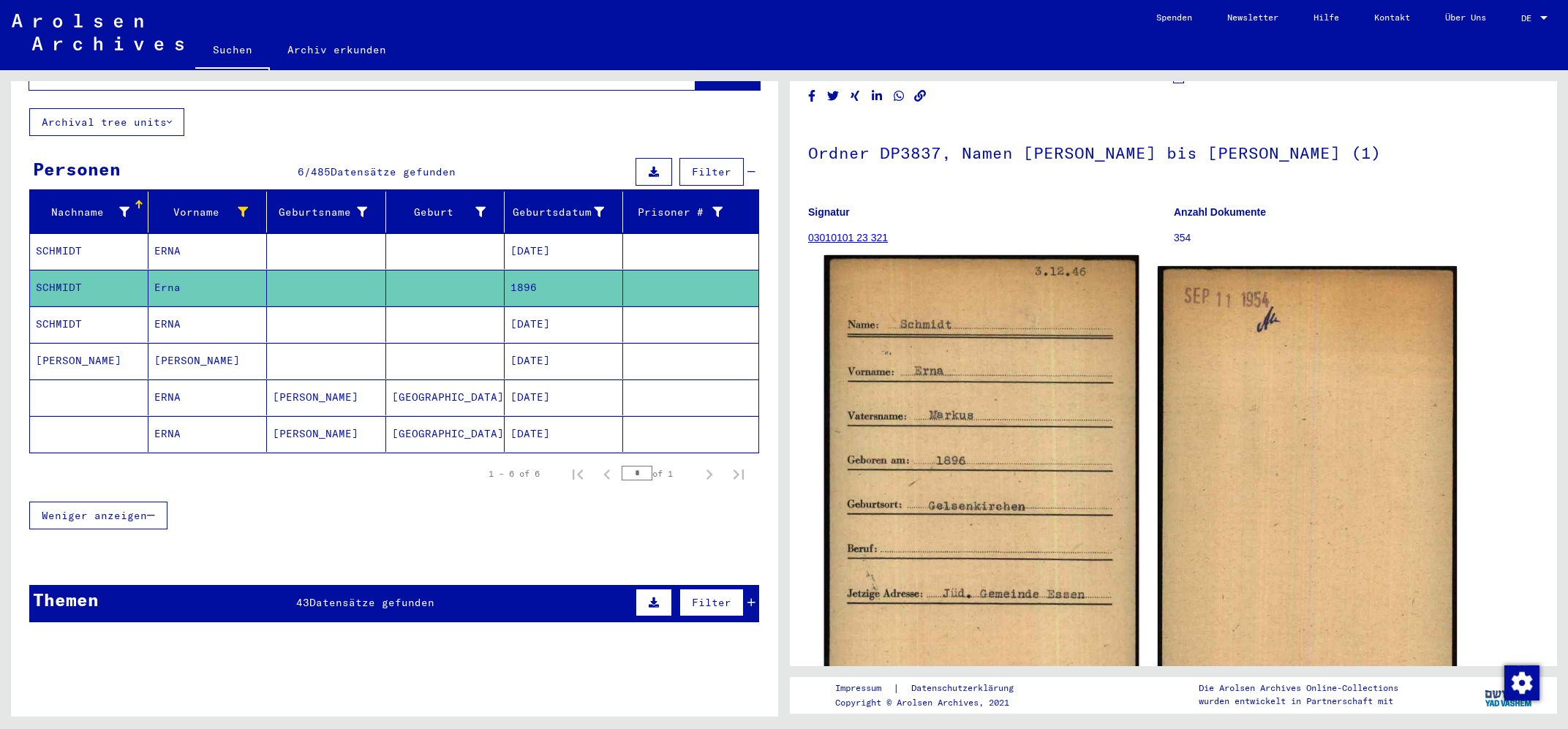
scroll to position [78, 0]
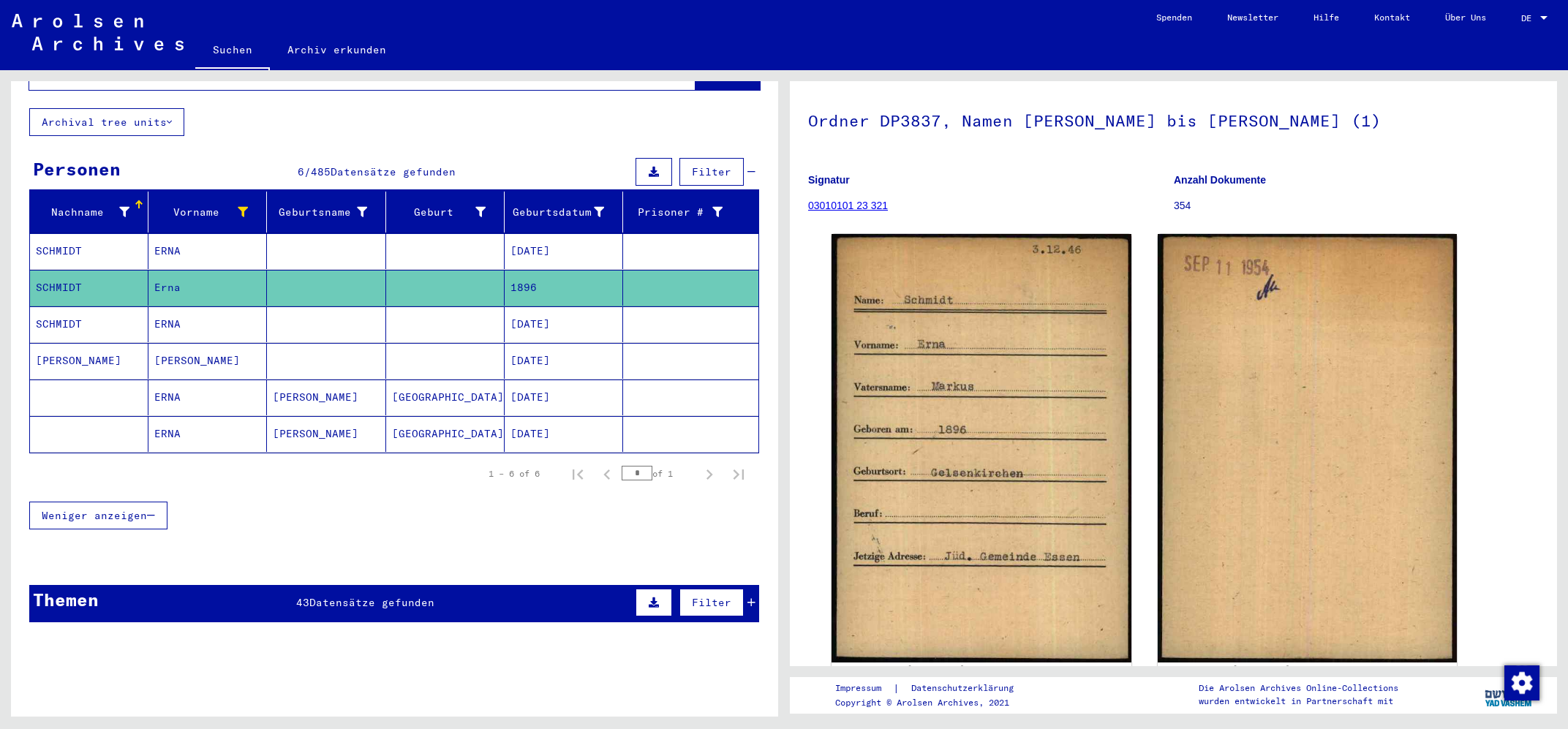
drag, startPoint x: 103, startPoint y: 268, endPoint x: 123, endPoint y: 264, distance: 20.4
click at [103, 270] on mat-cell "SCHMIDT" at bounding box center [89, 288] width 118 height 36
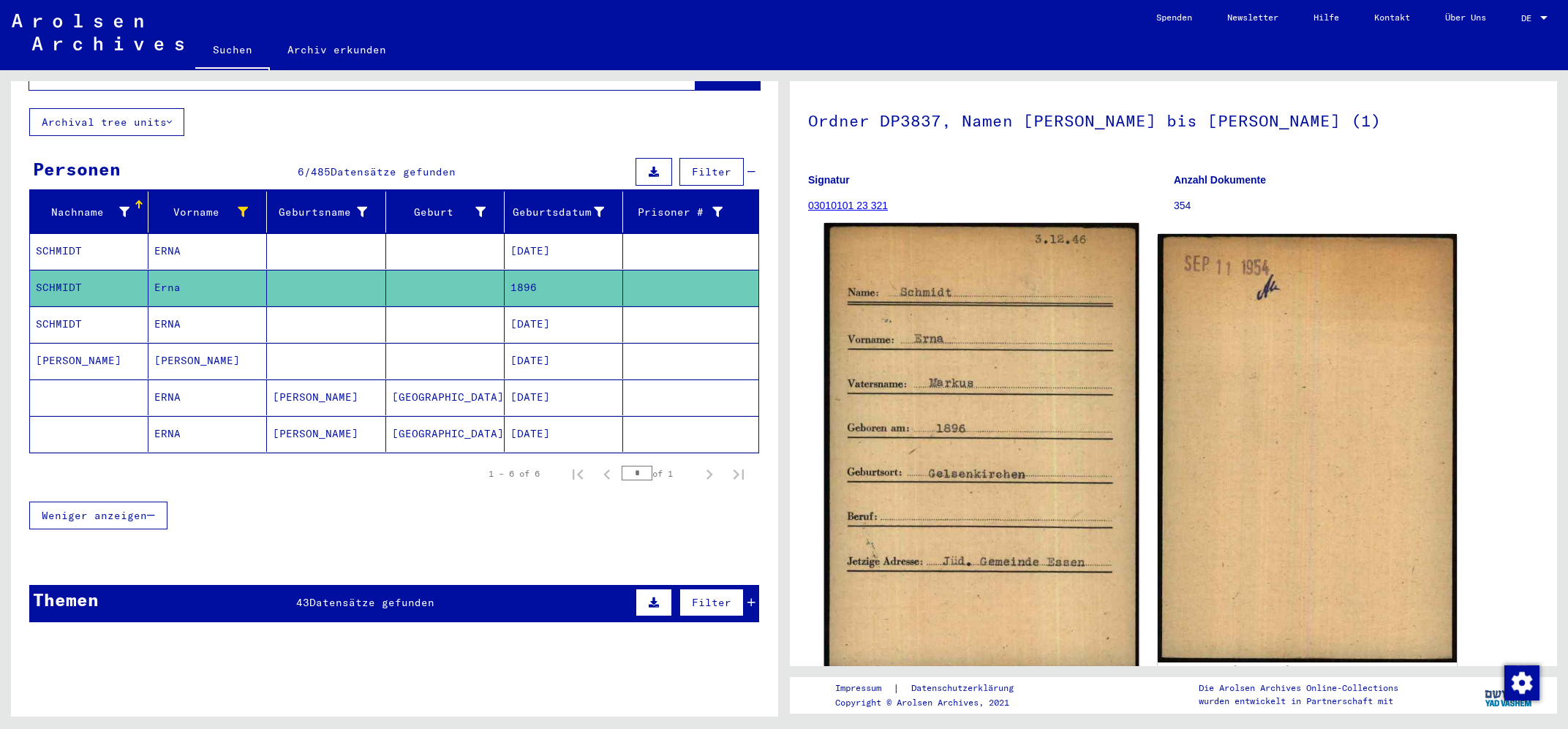
click at [993, 555] on img at bounding box center [982, 448] width 315 height 450
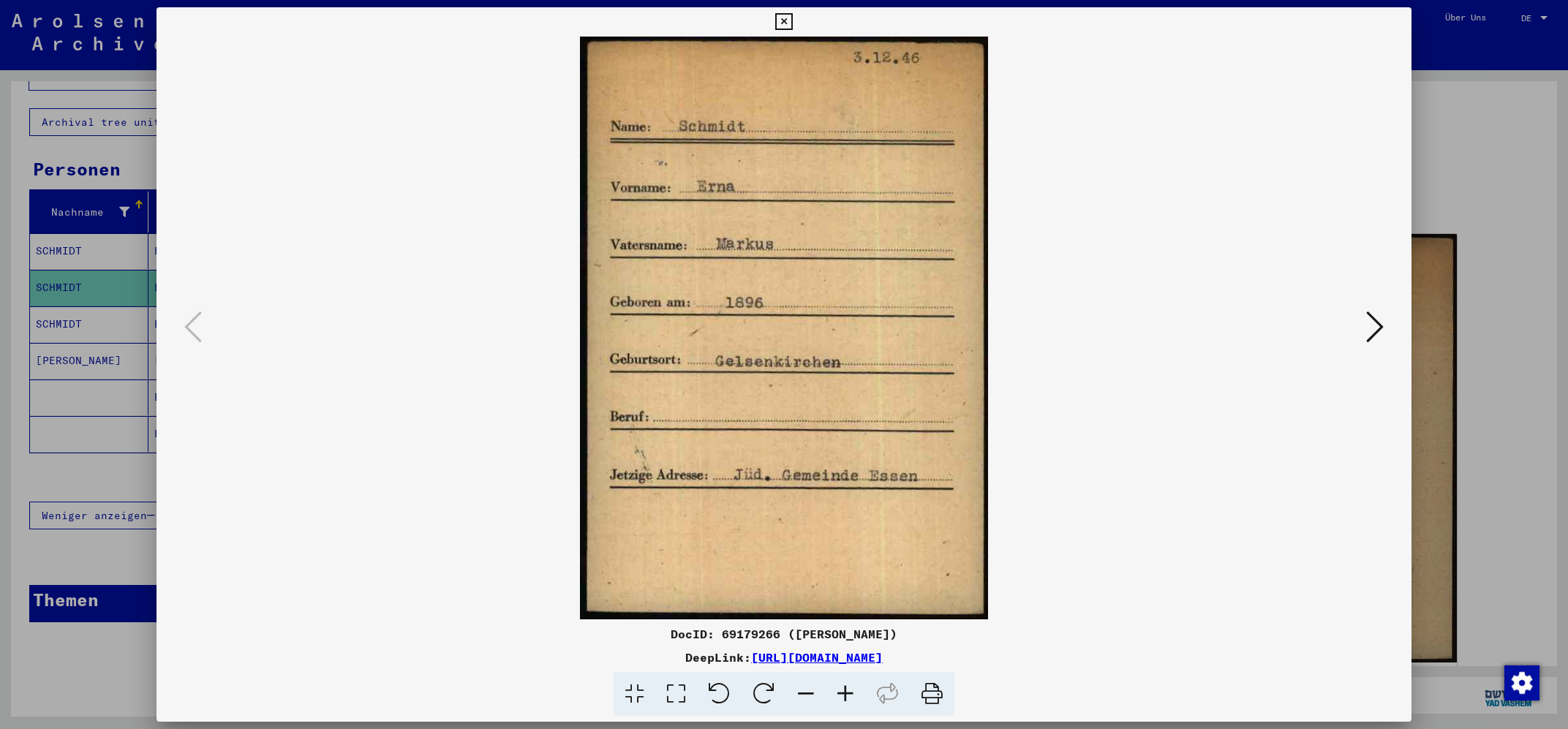
drag, startPoint x: 598, startPoint y: 658, endPoint x: 1069, endPoint y: 650, distance: 471.1
click at [1069, 650] on div "DeepLink: [URL][DOMAIN_NAME]" at bounding box center [784, 657] width 1254 height 17
copy div "[URL][DOMAIN_NAME]"
click at [65, 241] on div at bounding box center [784, 364] width 1568 height 729
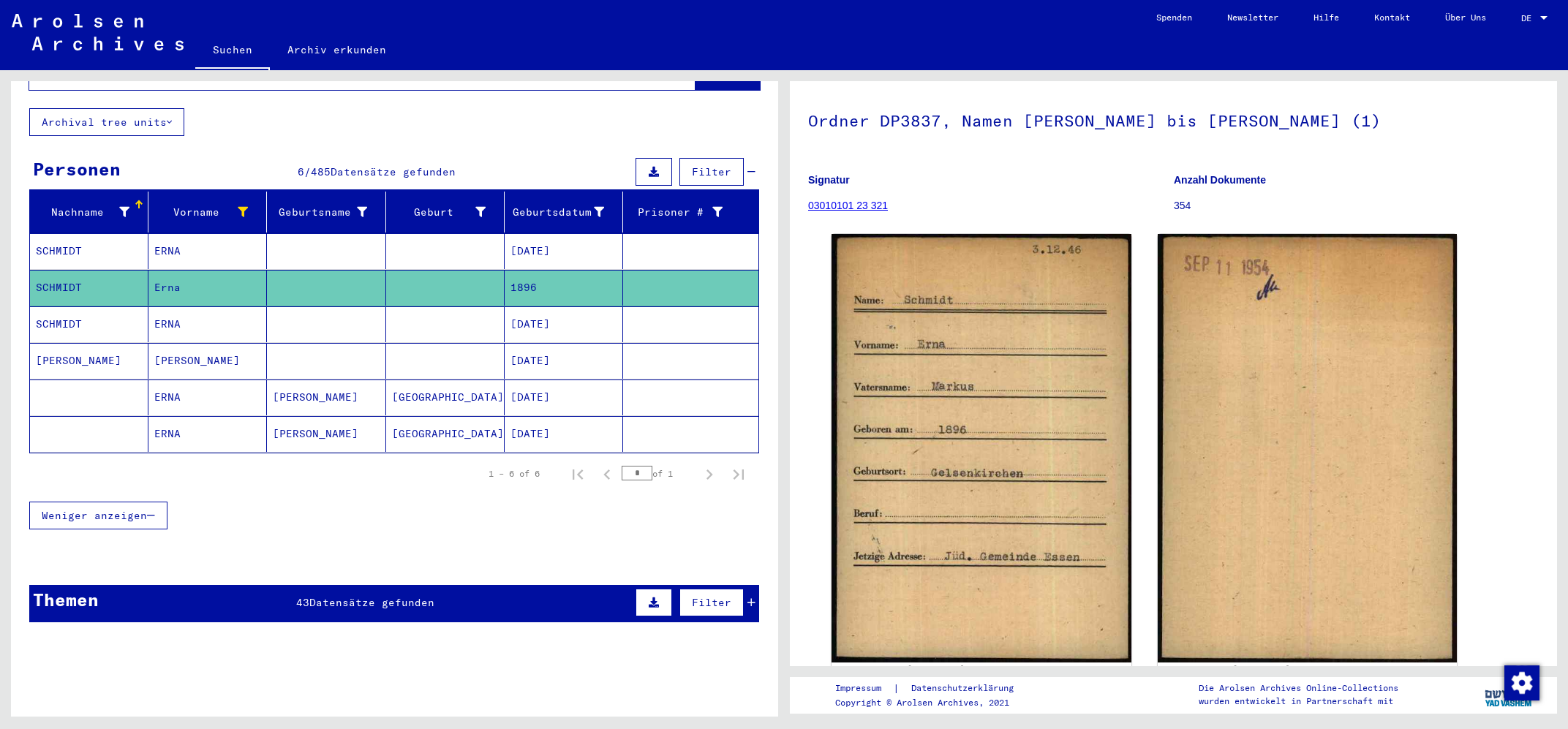
click at [76, 233] on mat-cell "SCHMIDT" at bounding box center [89, 251] width 118 height 36
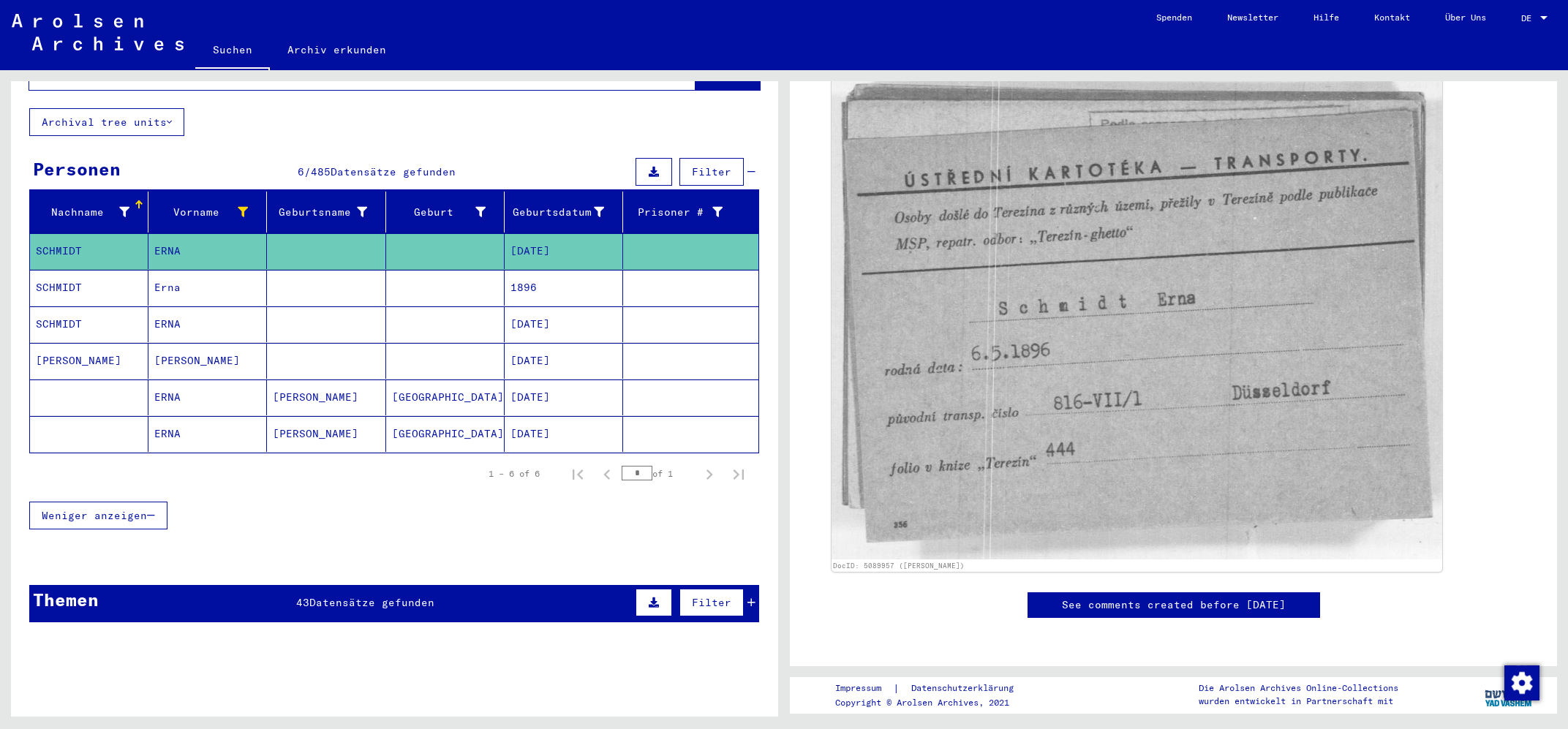
scroll to position [235, 0]
